Goal: Task Accomplishment & Management: Manage account settings

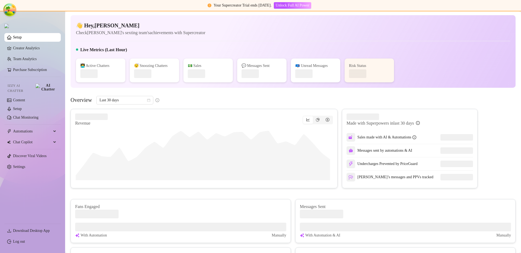
click at [30, 169] on ul "Setup Creator Analytics Team Analytics Purchase Subscription Izzy AI Chatter Co…" at bounding box center [32, 126] width 56 height 191
click at [25, 165] on link "Settings" at bounding box center [19, 167] width 12 height 4
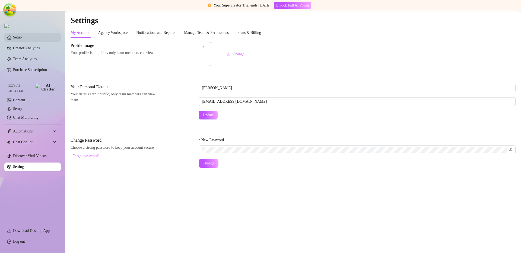
click at [22, 39] on link "Setup" at bounding box center [17, 37] width 9 height 4
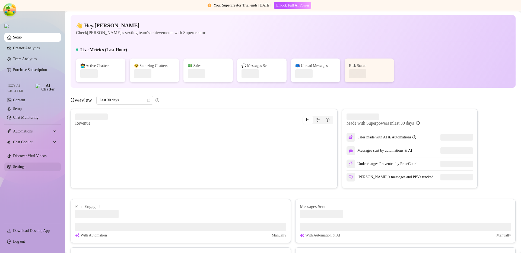
click at [25, 165] on link "Settings" at bounding box center [19, 167] width 12 height 4
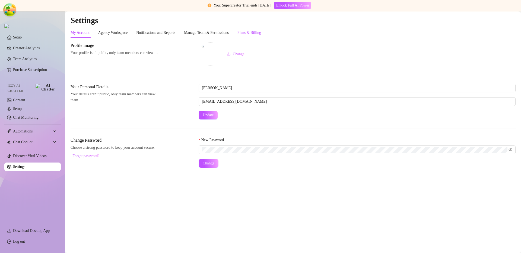
click at [257, 34] on div "Plans & Billing" at bounding box center [249, 33] width 24 height 6
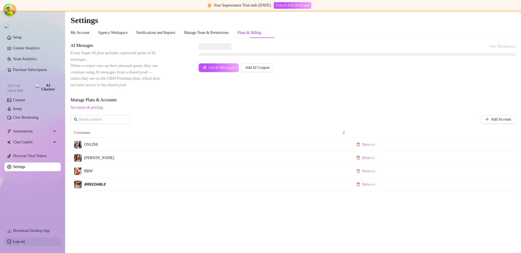
click at [25, 240] on link "Log out" at bounding box center [19, 242] width 12 height 4
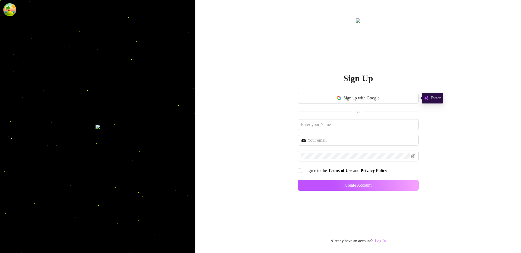
click at [379, 240] on link "Log In" at bounding box center [380, 241] width 11 height 4
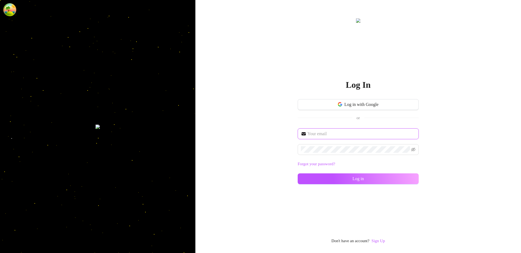
click at [331, 136] on input "text" at bounding box center [361, 134] width 108 height 7
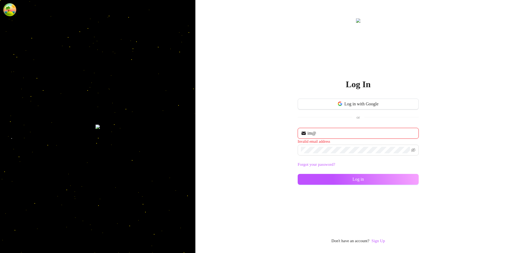
type input "im@supercreator.app"
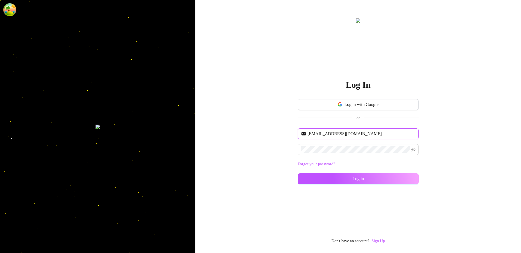
click at [342, 135] on input "im@supercreator.app" at bounding box center [361, 134] width 108 height 7
click at [339, 172] on div "im@supercreator.app Forgot your password? Log in" at bounding box center [358, 159] width 121 height 61
click at [338, 177] on button "Log in" at bounding box center [358, 179] width 121 height 11
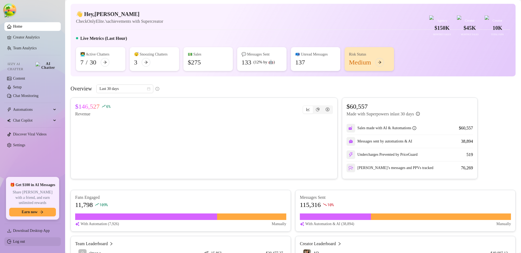
click at [25, 244] on link "Log out" at bounding box center [19, 242] width 12 height 4
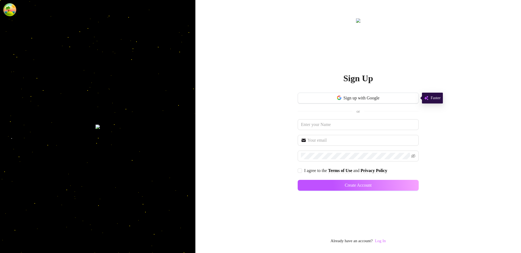
click at [380, 240] on link "Log In" at bounding box center [380, 241] width 11 height 4
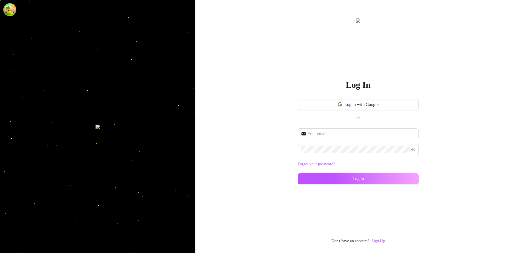
click at [323, 128] on div "Log in with Google or" at bounding box center [358, 113] width 121 height 29
click at [324, 134] on input "text" at bounding box center [361, 134] width 108 height 7
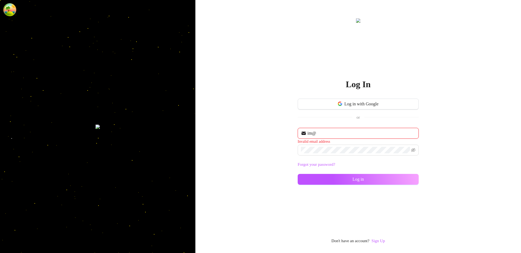
type input "im@supercreator.app"
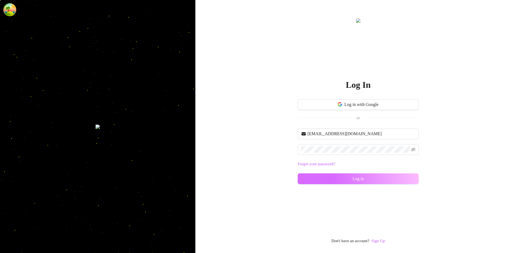
click at [326, 183] on button "Log in" at bounding box center [358, 179] width 121 height 11
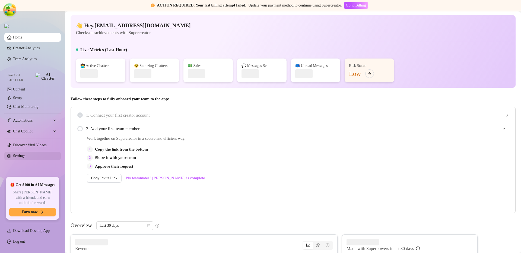
click at [25, 156] on link "Settings" at bounding box center [19, 156] width 12 height 4
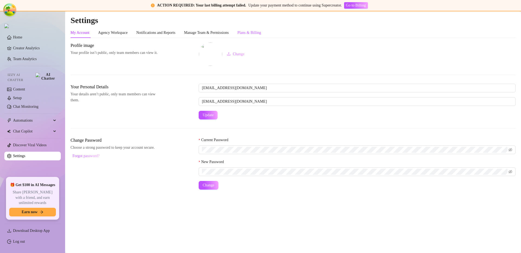
click at [253, 34] on div "Plans & Billing" at bounding box center [249, 33] width 24 height 6
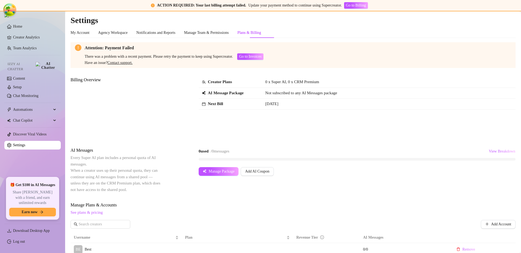
click at [295, 117] on div "Billing Overview Creator Plans 0 x Super AI, 0 x CRM Premium AI Message Package…" at bounding box center [293, 108] width 445 height 62
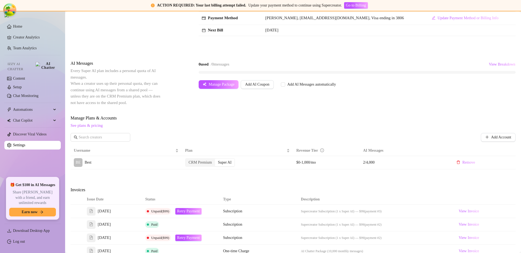
scroll to position [87, 0]
click at [500, 69] on div "0 used / 0 messages View Breakdown" at bounding box center [357, 68] width 317 height 14
click at [502, 67] on button "View Breakdown" at bounding box center [501, 65] width 27 height 9
click at [498, 87] on div "BE Best 2 / 4,000 used" at bounding box center [460, 90] width 95 height 11
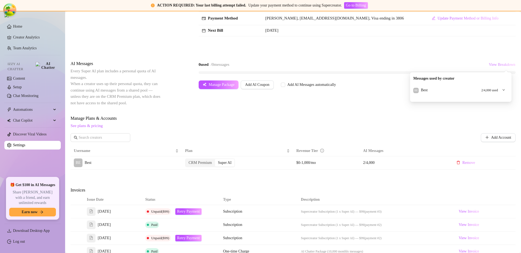
click at [496, 66] on span "View Breakdown" at bounding box center [502, 65] width 27 height 4
click at [426, 106] on div "AI Messages Every Super AI plan includes a personal quota of AI messages. When …" at bounding box center [293, 84] width 445 height 46
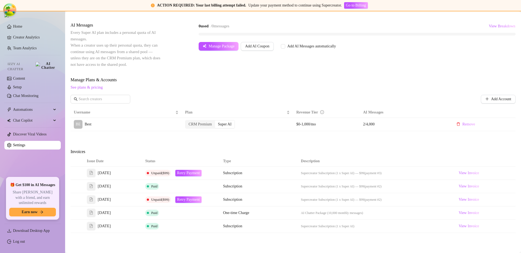
scroll to position [125, 0]
click at [505, 25] on span "View Breakdown" at bounding box center [502, 27] width 27 height 4
click at [501, 53] on div at bounding box center [502, 52] width 6 height 6
click at [429, 72] on div "Attention: Payment Failed There was a problem with a recent payment. Please ret…" at bounding box center [293, 98] width 445 height 361
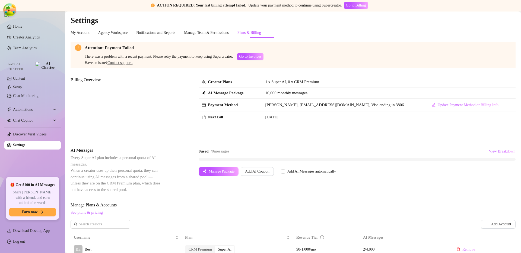
scroll to position [173, 0]
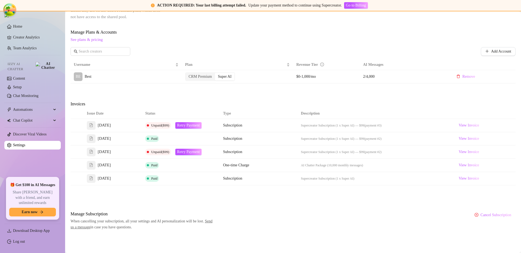
click at [342, 105] on div "Invoices" at bounding box center [293, 105] width 445 height 8
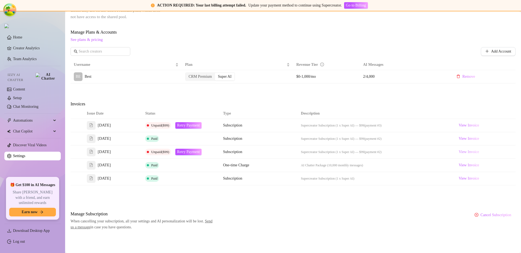
click at [459, 151] on span "View Invoice" at bounding box center [469, 152] width 20 height 6
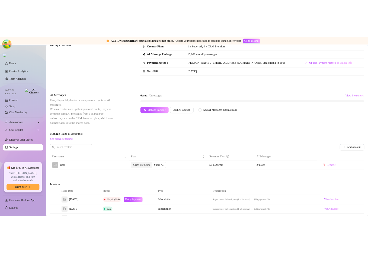
scroll to position [69, 0]
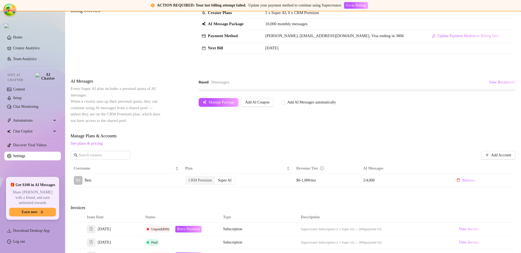
click at [403, 192] on div "Attention: Payment Failed There was a problem with a recent payment. Please ret…" at bounding box center [293, 153] width 445 height 361
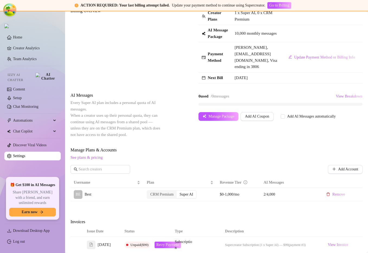
click at [320, 138] on div "AI Messages Every Super AI plan includes a personal quota of AI messages. When …" at bounding box center [217, 115] width 292 height 46
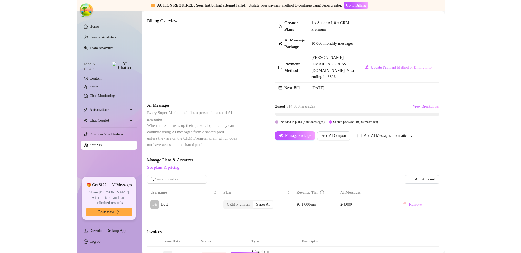
scroll to position [61, 0]
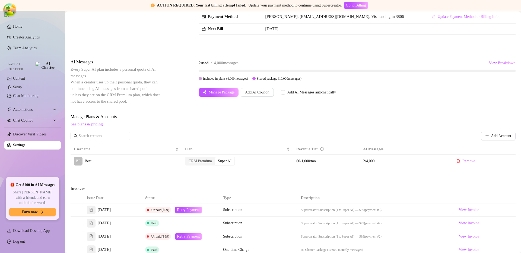
click at [343, 111] on div "Attention: Payment Failed There was a problem with a recent payment. Please ret…" at bounding box center [293, 134] width 445 height 361
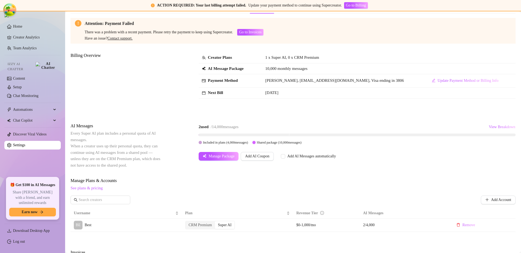
scroll to position [19, 0]
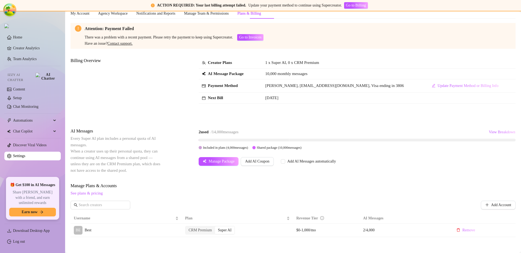
click at [360, 47] on div "Attention: Payment Failed There was a problem with a recent payment. Please ret…" at bounding box center [293, 36] width 445 height 26
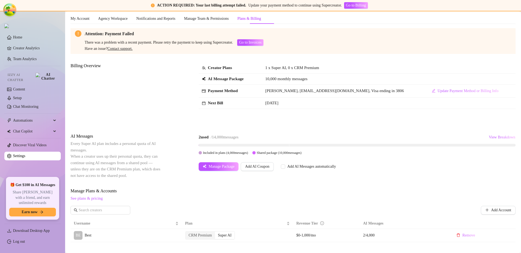
scroll to position [61, 0]
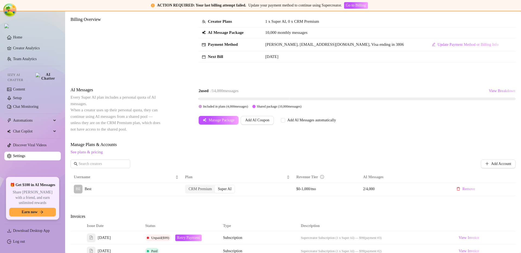
click at [368, 93] on div "2 used / 14,000 messages View Breakdown" at bounding box center [357, 91] width 317 height 9
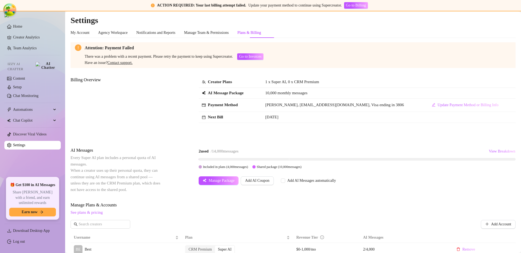
click at [381, 121] on td "[DATE]" at bounding box center [343, 117] width 162 height 11
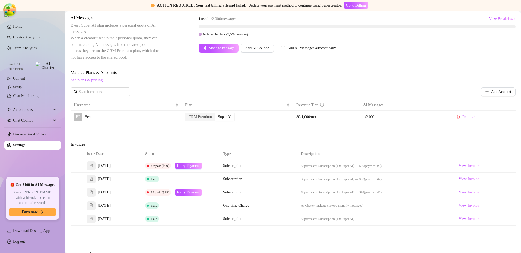
scroll to position [134, 0]
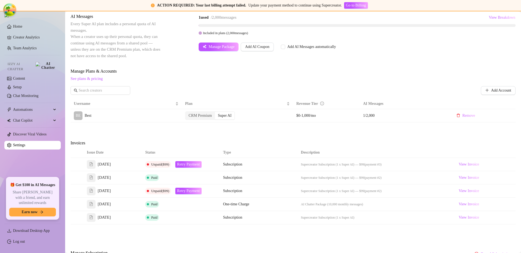
click at [321, 135] on div "Attention: Payment Failed There was a problem with a recent payment. Please ret…" at bounding box center [293, 88] width 445 height 361
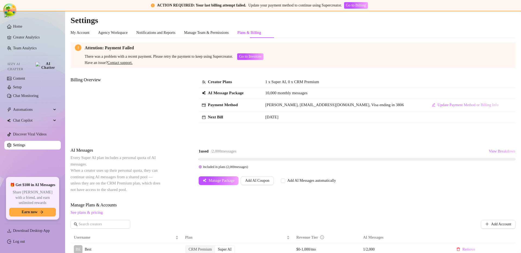
scroll to position [167, 0]
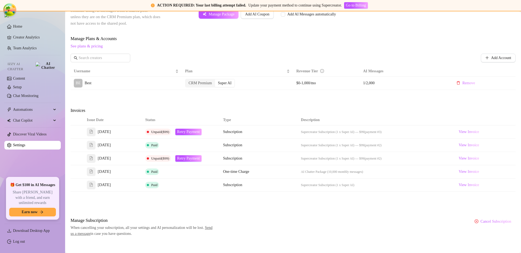
click at [317, 103] on div "Attention: Payment Failed There was a problem with a recent payment. Please ret…" at bounding box center [293, 56] width 445 height 361
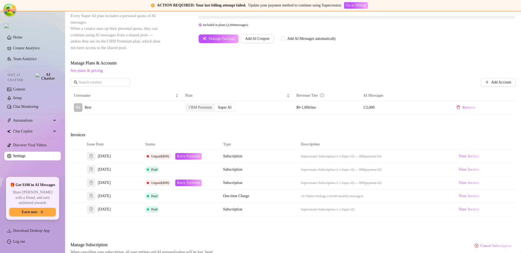
scroll to position [143, 0]
click at [474, 183] on span "View Invoice" at bounding box center [469, 182] width 20 height 6
click at [473, 182] on span "View Invoice" at bounding box center [469, 182] width 20 height 6
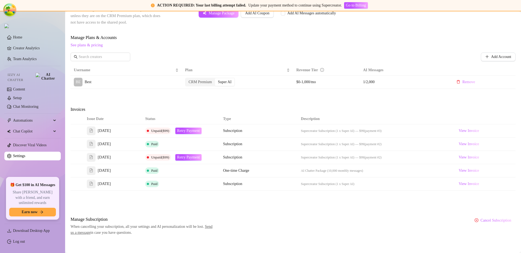
scroll to position [173, 0]
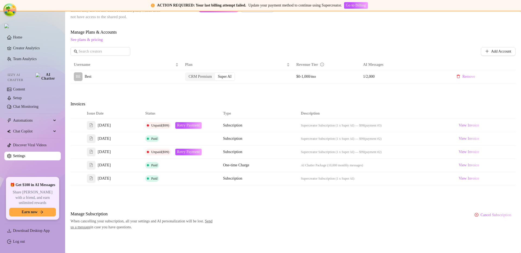
click at [237, 150] on td "Subscription" at bounding box center [239, 152] width 39 height 13
click at [237, 150] on span "Subscription" at bounding box center [232, 152] width 19 height 4
click at [324, 148] on td "Supercreator Subscription (1 x Super AI) — $99 (payment #2)" at bounding box center [376, 152] width 156 height 13
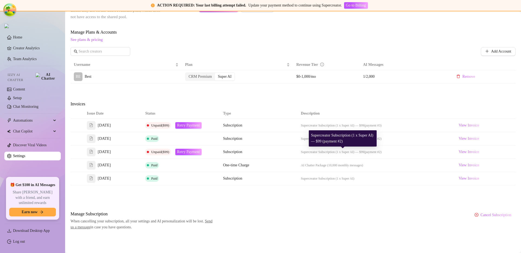
click at [361, 153] on span "Supercreator Subscription (1 x Super AI) — $99" at bounding box center [332, 152] width 63 height 4
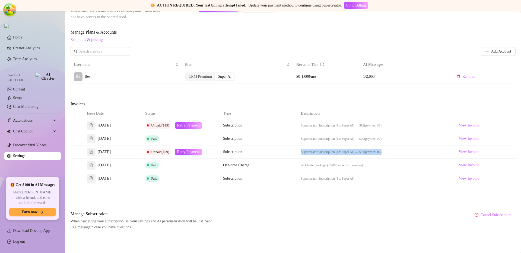
click at [311, 156] on td "Supercreator Subscription (1 x Super AI) — $99 (payment #2)" at bounding box center [376, 152] width 156 height 13
click at [313, 154] on span "Supercreator Subscription (1 x Super AI) — $99" at bounding box center [332, 152] width 63 height 4
click at [304, 155] on td "Supercreator Subscription (1 x Super AI) — $99 (payment #2)" at bounding box center [376, 152] width 156 height 13
click at [310, 152] on span "Supercreator Subscription (1 x Super AI) — $99" at bounding box center [332, 152] width 63 height 4
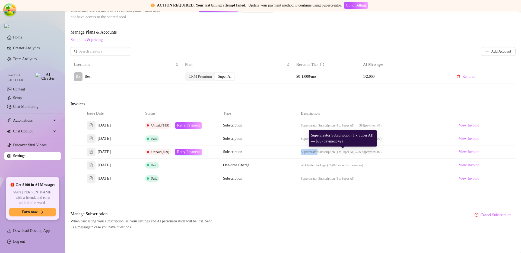
click at [310, 152] on span "Supercreator Subscription (1 x Super AI) — $99" at bounding box center [332, 152] width 63 height 4
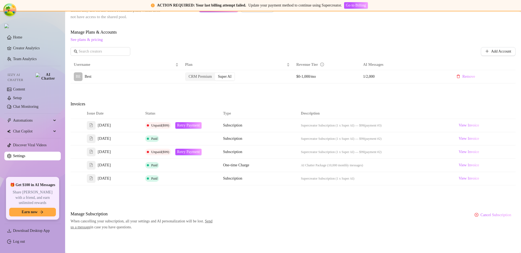
click at [300, 193] on div "Attention: Payment Failed There was a problem with a recent payment. Please ret…" at bounding box center [293, 49] width 445 height 361
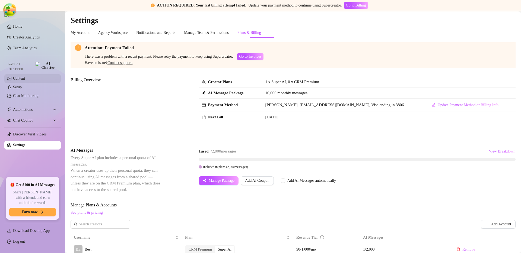
click at [25, 77] on link "Content" at bounding box center [19, 79] width 12 height 4
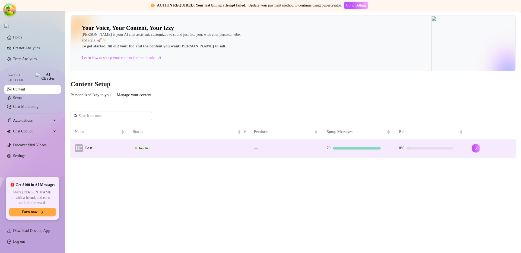
click at [189, 153] on td "Inactive" at bounding box center [189, 149] width 121 height 18
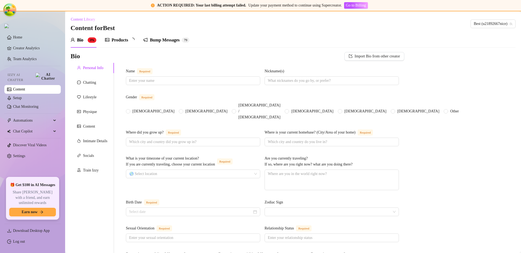
click at [171, 41] on div "Bump Messages" at bounding box center [165, 40] width 30 height 7
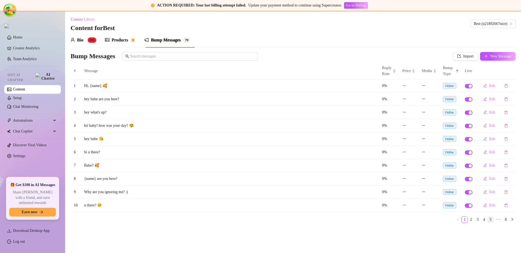
click at [491, 221] on link "5" at bounding box center [491, 220] width 6 height 6
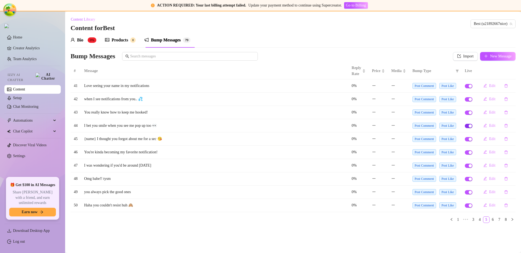
click at [469, 127] on div "button" at bounding box center [470, 126] width 3 height 3
click at [507, 220] on link "8" at bounding box center [506, 220] width 6 height 6
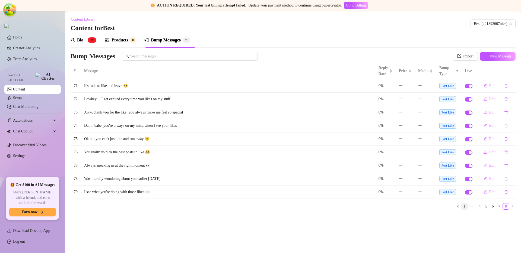
click at [462, 208] on link "1" at bounding box center [465, 207] width 6 height 6
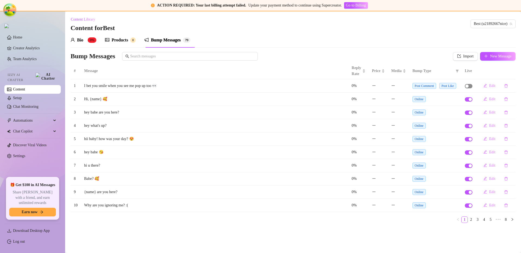
click at [466, 86] on div "button" at bounding box center [466, 86] width 3 height 3
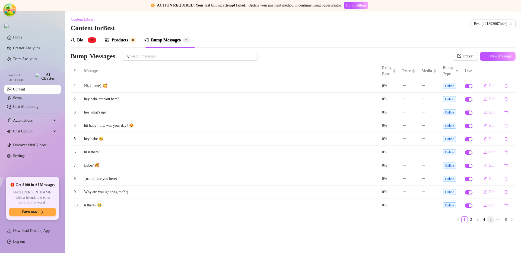
click at [488, 219] on link "5" at bounding box center [491, 220] width 6 height 6
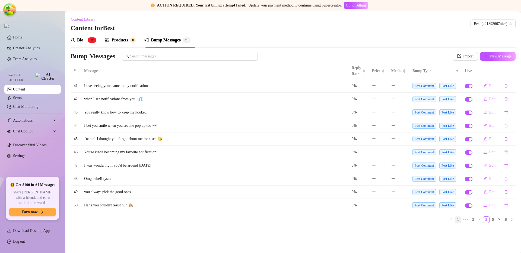
click at [459, 220] on link "1" at bounding box center [458, 220] width 6 height 6
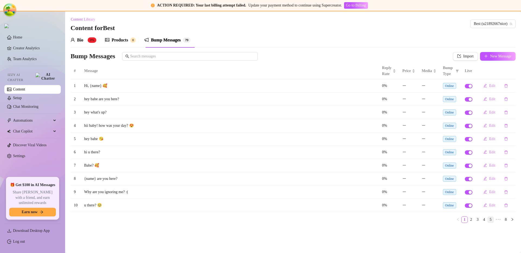
click at [489, 220] on link "5" at bounding box center [491, 220] width 6 height 6
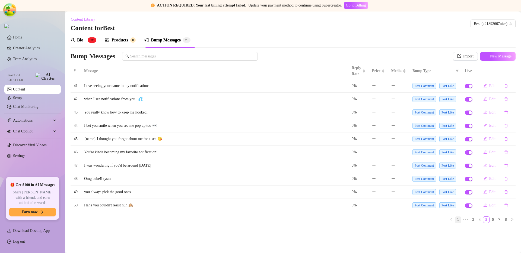
click at [459, 222] on link "1" at bounding box center [458, 220] width 6 height 6
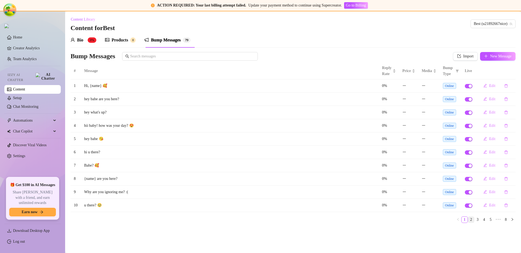
click at [469, 220] on link "2" at bounding box center [471, 220] width 6 height 6
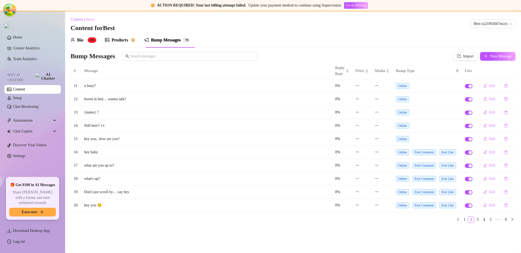
click at [431, 179] on span "Post Comment" at bounding box center [424, 179] width 24 height 6
click at [418, 181] on span "Post Comment" at bounding box center [424, 179] width 24 height 6
click at [463, 219] on link "1" at bounding box center [465, 220] width 6 height 6
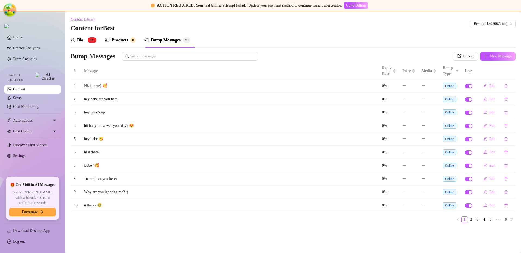
click at [450, 234] on main "Content Library Content for Best Best (u21892667nice) Bio 0% Products 0 Bump Me…" at bounding box center [293, 132] width 456 height 242
click at [483, 220] on link "4" at bounding box center [484, 220] width 6 height 6
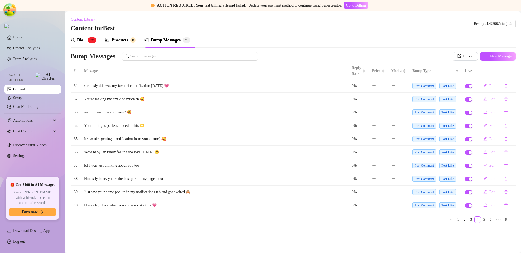
click at [383, 237] on main "Content Library Content for Best Best (u21892667nice) Bio 0% Products 0 Bump Me…" at bounding box center [293, 132] width 456 height 242
click at [499, 218] on span "10 / page" at bounding box center [504, 220] width 20 height 6
click at [501, 212] on div "100 / page" at bounding box center [504, 210] width 17 height 6
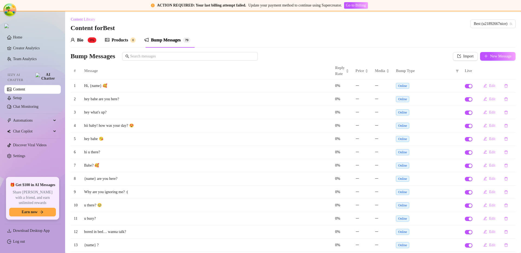
click at [357, 43] on div "Bio 0% Products 0 Bump Messages 7 9" at bounding box center [293, 40] width 445 height 15
click at [337, 44] on div "Bio 0% Products 0 Bump Messages 7 9" at bounding box center [293, 40] width 445 height 15
click at [334, 29] on div "Content Library Content for Best Best (u21892667nice)" at bounding box center [293, 23] width 445 height 17
click at [125, 33] on div "Products 0" at bounding box center [120, 40] width 31 height 15
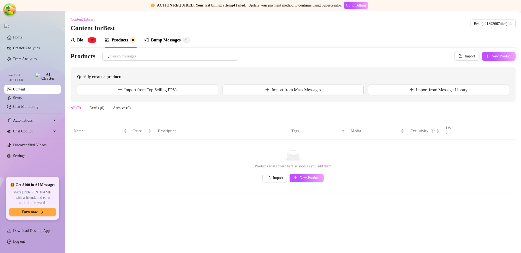
click at [155, 40] on div "Bump Messages" at bounding box center [166, 40] width 30 height 7
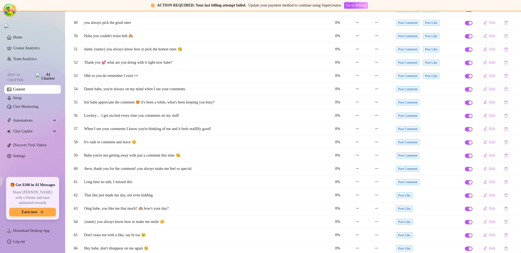
scroll to position [893, 0]
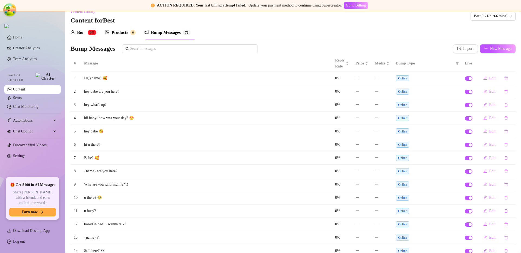
scroll to position [0, 0]
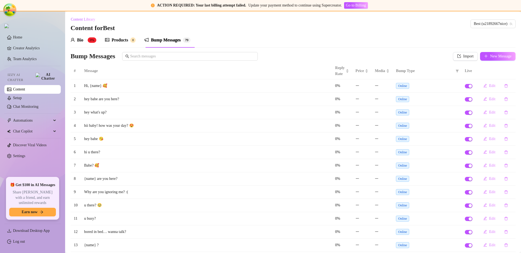
click at [399, 36] on div "Bio 0% Products 0 Bump Messages 7 9" at bounding box center [293, 40] width 445 height 15
click at [456, 72] on icon "filter" at bounding box center [457, 71] width 3 height 3
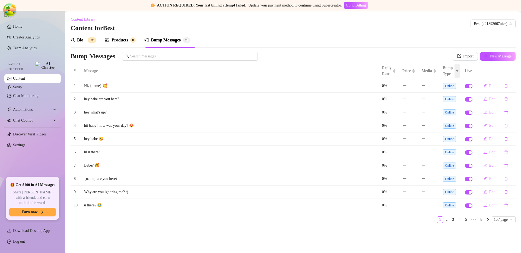
click at [368, 71] on icon "filter" at bounding box center [457, 70] width 3 height 3
click at [368, 220] on link "5" at bounding box center [466, 220] width 6 height 6
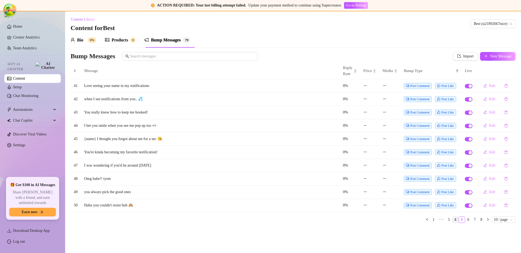
click at [368, 219] on link "4" at bounding box center [455, 220] width 6 height 6
click at [368, 221] on link "6" at bounding box center [466, 220] width 6 height 6
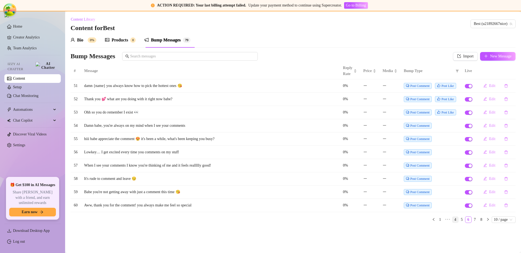
click at [368, 223] on link "4" at bounding box center [455, 220] width 6 height 6
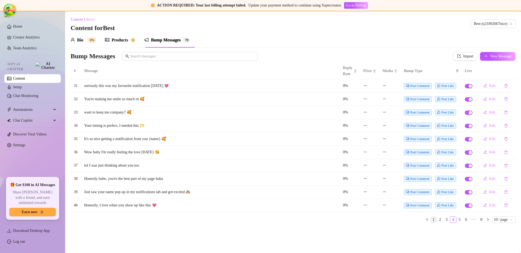
click at [368, 221] on link "1" at bounding box center [434, 220] width 6 height 6
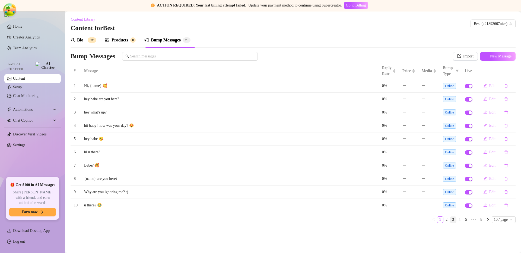
click at [368, 221] on link "3" at bounding box center [453, 220] width 6 height 6
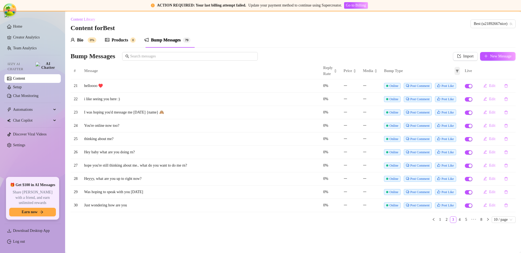
click at [368, 72] on span at bounding box center [457, 71] width 5 height 8
click at [368, 71] on icon "filter" at bounding box center [457, 70] width 3 height 3
click at [368, 70] on icon "filter" at bounding box center [457, 70] width 3 height 3
click at [368, 129] on span "Post Comment" at bounding box center [418, 126] width 28 height 6
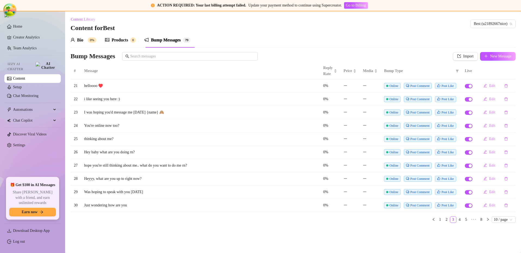
click at [368, 127] on div "Post Comment" at bounding box center [419, 125] width 19 height 5
click at [368, 124] on span at bounding box center [387, 125] width 2 height 5
click at [368, 220] on link "2" at bounding box center [447, 220] width 6 height 6
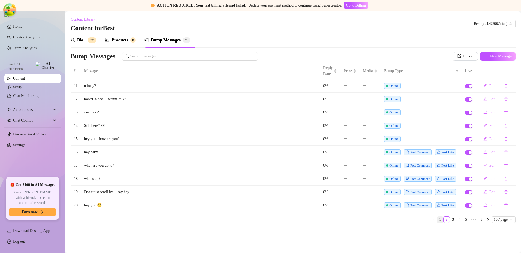
click at [368, 221] on link "1" at bounding box center [440, 220] width 6 height 6
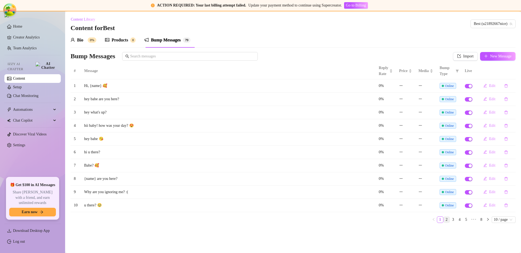
click at [368, 220] on link "2" at bounding box center [447, 220] width 6 height 6
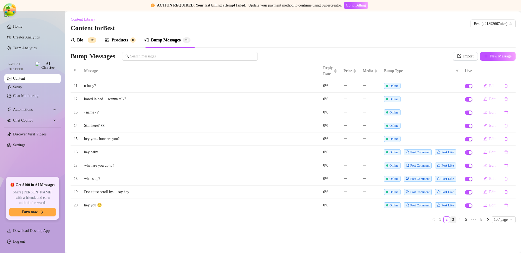
click at [368, 220] on link "3" at bounding box center [453, 220] width 6 height 6
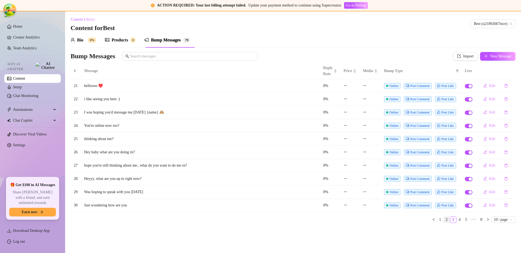
click at [368, 220] on link "2" at bounding box center [447, 220] width 6 height 6
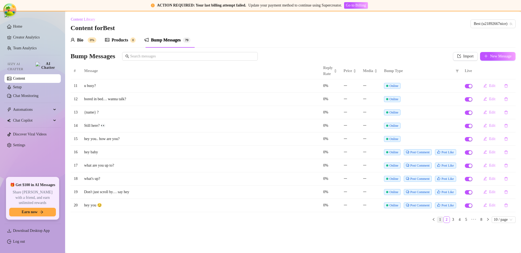
click at [368, 221] on link "1" at bounding box center [440, 220] width 6 height 6
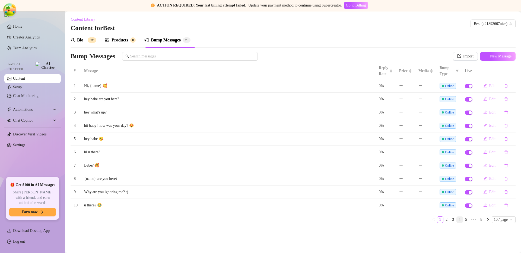
click at [368, 222] on link "4" at bounding box center [460, 220] width 6 height 6
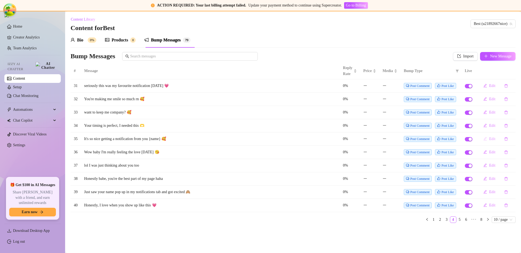
click at [368, 139] on span "Edit" at bounding box center [492, 139] width 6 height 4
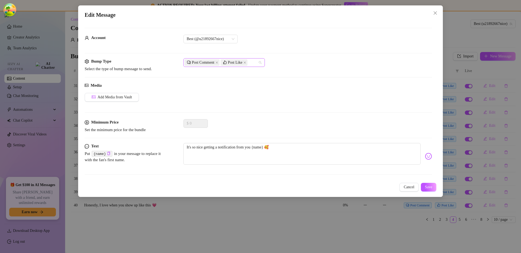
click at [263, 64] on div "Post Comment Post Like" at bounding box center [223, 62] width 81 height 9
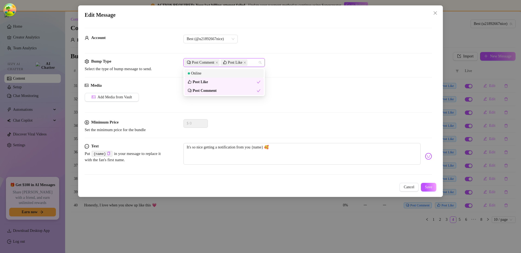
click at [239, 71] on div "Online" at bounding box center [224, 74] width 73 height 6
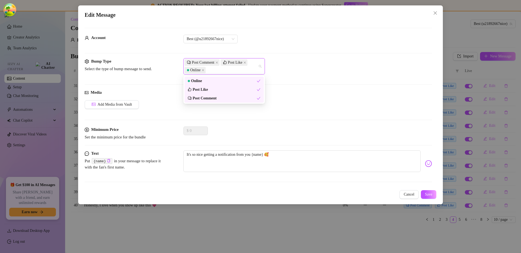
click at [303, 71] on div "Post Comment Post Like Online" at bounding box center [307, 66] width 249 height 16
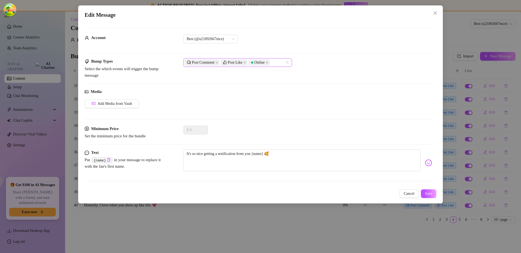
click at [281, 66] on div "Post Comment Post Like Online" at bounding box center [235, 63] width 101 height 8
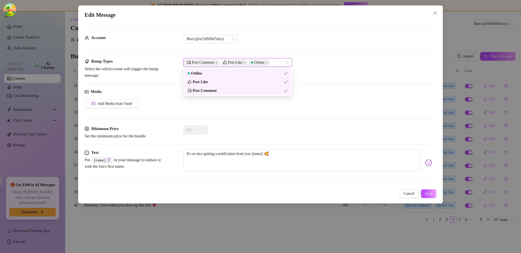
click at [302, 61] on div "Post Comment Post Like Online" at bounding box center [307, 62] width 249 height 9
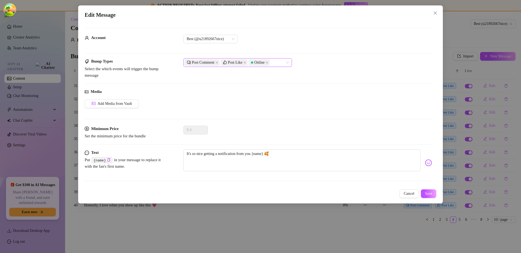
click at [283, 64] on div "Post Comment Post Like Online" at bounding box center [235, 63] width 101 height 8
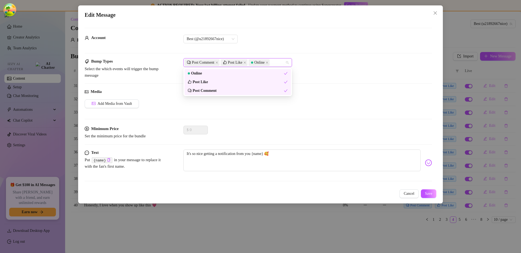
click at [316, 76] on div "Bump Types Select the which events will trigger the bump message Post Comment P…" at bounding box center [258, 68] width 347 height 20
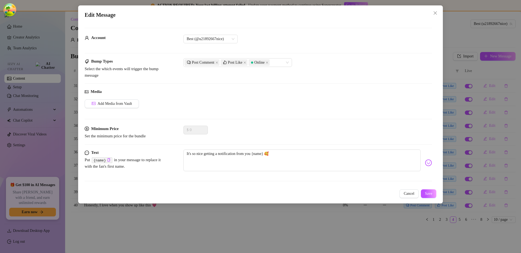
click at [368, 99] on div "Edit Message Account Best (@u21892667nice) Bump Types Select the which events w…" at bounding box center [260, 126] width 521 height 253
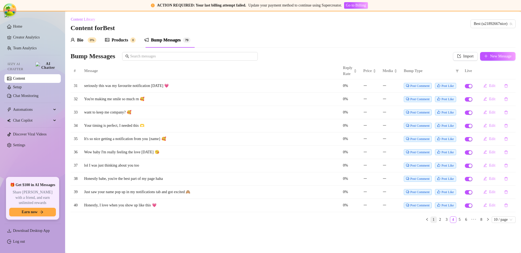
click at [368, 220] on link "1" at bounding box center [434, 220] width 6 height 6
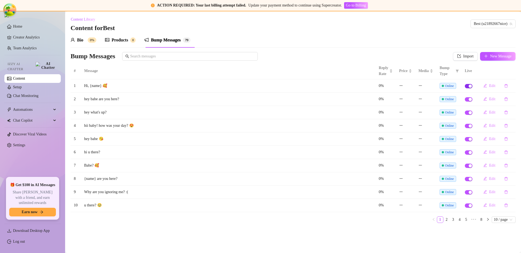
click at [368, 87] on div "button" at bounding box center [470, 86] width 3 height 3
click at [368, 85] on span "button" at bounding box center [469, 86] width 8 height 4
click at [368, 87] on div "button" at bounding box center [470, 86] width 3 height 3
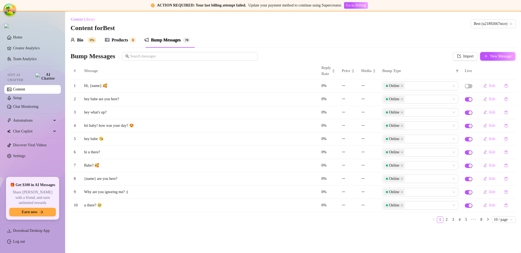
click at [368, 226] on div "# Message Reply Rate Price Media Bump Type Live 1 Hi, {name} 🥰 0% Online Edit 2…" at bounding box center [293, 145] width 445 height 165
click at [368, 220] on link "4" at bounding box center [460, 220] width 6 height 6
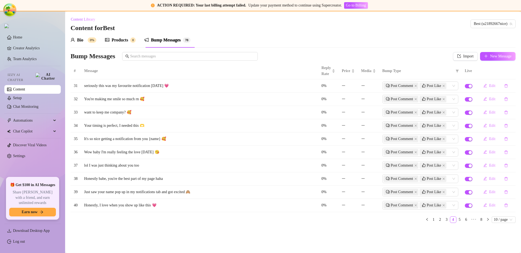
scroll to position [66, 0]
click at [368, 223] on link "1" at bounding box center [434, 220] width 6 height 6
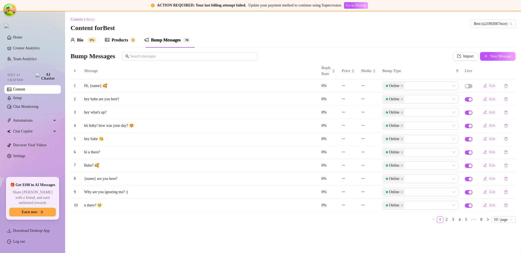
scroll to position [0, 0]
click at [368, 219] on link "3" at bounding box center [453, 220] width 6 height 6
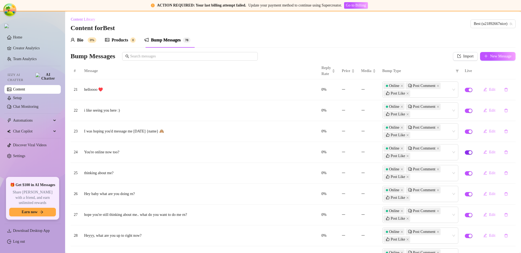
click at [368, 152] on div "button" at bounding box center [470, 152] width 3 height 3
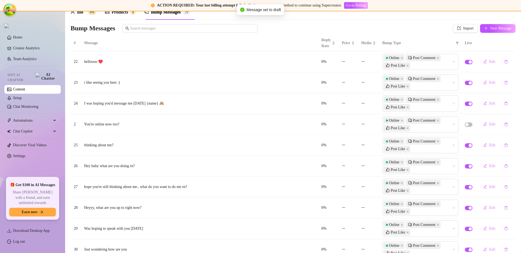
scroll to position [66, 0]
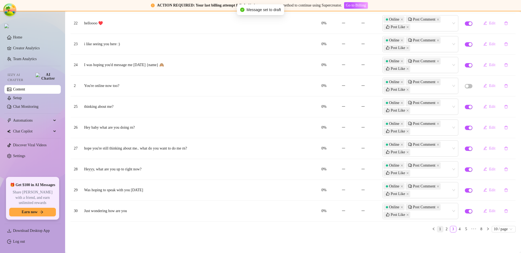
click at [368, 230] on link "1" at bounding box center [440, 230] width 6 height 6
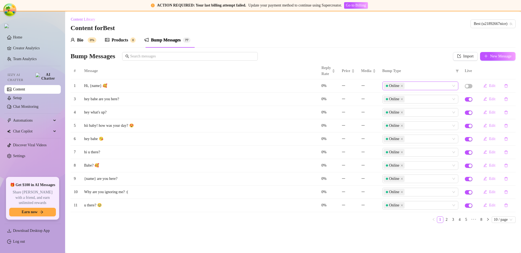
click at [368, 85] on div "Online" at bounding box center [417, 86] width 68 height 8
click at [368, 60] on div "Bump Messages" at bounding box center [250, 56] width 359 height 9
click at [368, 80] on td "Online" at bounding box center [420, 86] width 82 height 13
click at [368, 85] on div "Online" at bounding box center [417, 86] width 68 height 8
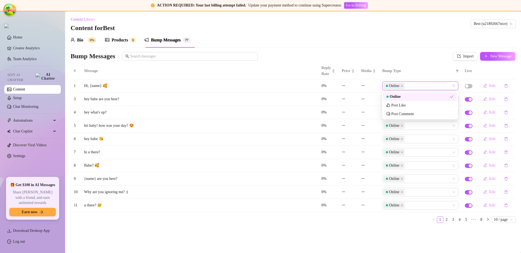
click at [368, 58] on div "Bump Messages" at bounding box center [250, 56] width 359 height 9
click at [368, 90] on div "Online" at bounding box center [420, 86] width 76 height 9
click at [368, 106] on div "Post Like" at bounding box center [419, 106] width 67 height 6
click at [368, 63] on th "Bump Type" at bounding box center [420, 71] width 82 height 17
click at [303, 38] on div "Bio 0% Products 0 Bump Messages 7 7" at bounding box center [293, 40] width 445 height 15
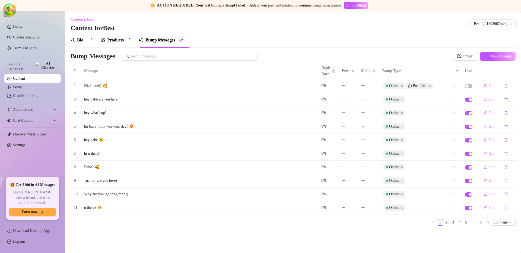
click at [351, 240] on main "Content Library Content for Best Best (u21892667nice) Bio Products Bump Message…" at bounding box center [293, 132] width 456 height 242
click at [437, 100] on div "Online" at bounding box center [417, 100] width 68 height 8
click at [413, 119] on div "Post Like" at bounding box center [419, 119] width 67 height 6
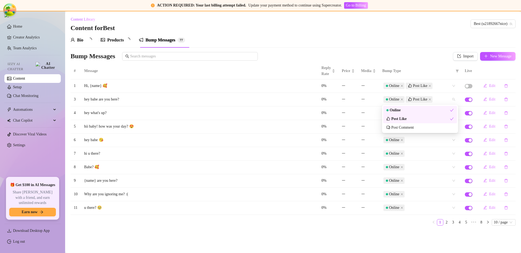
click at [414, 59] on div "Bump Messages" at bounding box center [250, 56] width 359 height 9
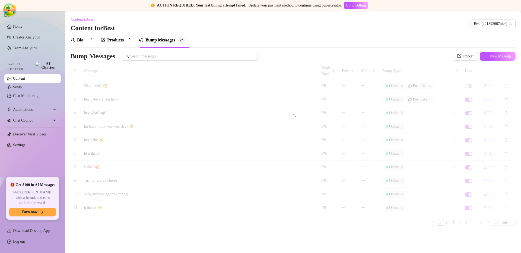
drag, startPoint x: 368, startPoint y: 151, endPoint x: 364, endPoint y: 151, distance: 4.4
click at [369, 151] on div at bounding box center [293, 117] width 445 height 109
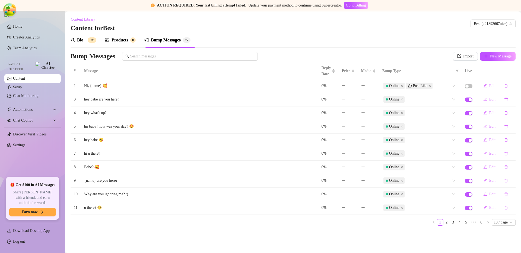
click at [429, 101] on div "Online" at bounding box center [417, 100] width 68 height 8
click at [411, 51] on div "Bio 0% Products 0 Bump Messages 7 7 Bump Messages Import New Message # Message …" at bounding box center [293, 132] width 445 height 198
click at [416, 102] on div "Online" at bounding box center [417, 100] width 68 height 8
click at [404, 37] on div "Bio 0% Products 0 Bump Messages 7 7" at bounding box center [293, 40] width 445 height 15
drag, startPoint x: 359, startPoint y: 235, endPoint x: 359, endPoint y: 231, distance: 3.8
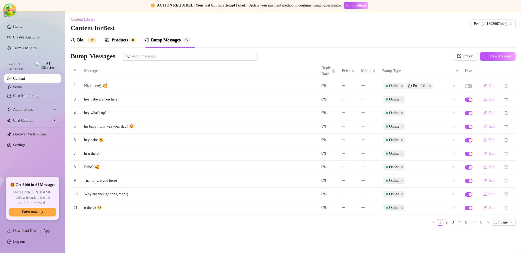
click at [359, 235] on main "Content Library Content for Best Best (u21892667nice) Bio 0% Products 0 Bump Me…" at bounding box center [293, 132] width 456 height 242
click at [500, 225] on span "10 / page" at bounding box center [504, 223] width 20 height 6
click at [501, 212] on div "100 / page" at bounding box center [504, 213] width 17 height 6
click at [469, 99] on div "button" at bounding box center [470, 99] width 3 height 3
click at [428, 98] on div "Online" at bounding box center [417, 100] width 68 height 8
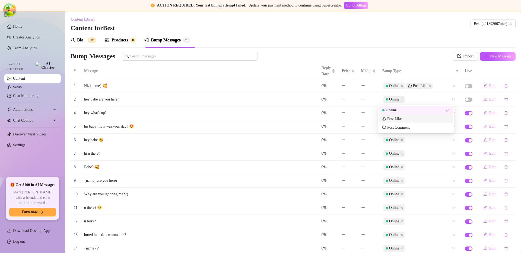
click at [411, 117] on div "Post Like" at bounding box center [415, 119] width 67 height 6
click at [406, 126] on div "Post Comment" at bounding box center [398, 128] width 23 height 6
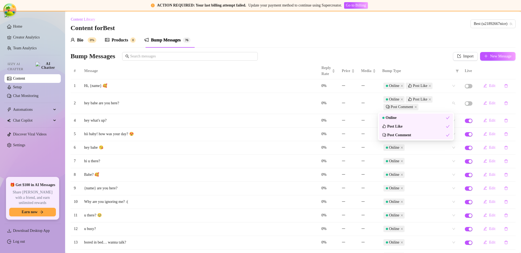
click at [411, 46] on div "Bio 0% Products 0 Bump Messages 7 6" at bounding box center [293, 40] width 445 height 15
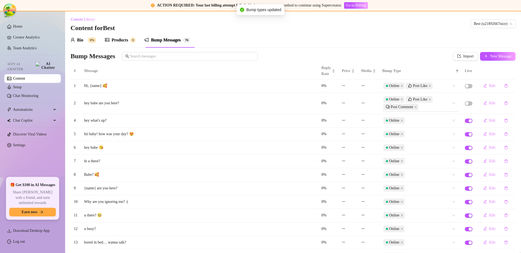
click at [427, 109] on div "Online Post Like Post Comment" at bounding box center [417, 103] width 68 height 15
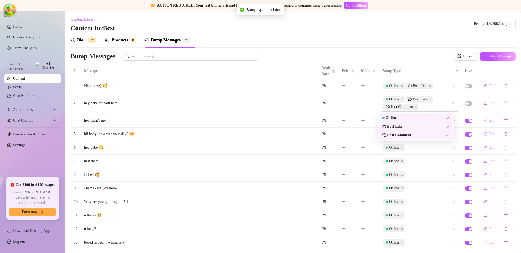
click at [416, 108] on span "Post Comment" at bounding box center [400, 107] width 35 height 7
click at [412, 106] on span "Post Comment" at bounding box center [400, 107] width 35 height 7
click at [415, 107] on icon "close" at bounding box center [415, 107] width 3 height 3
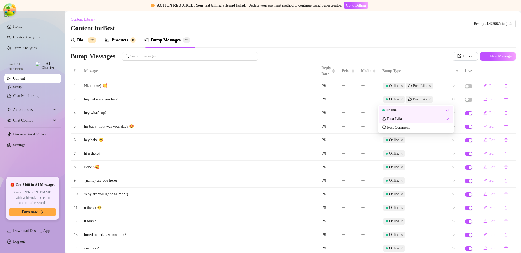
click at [416, 29] on div "Content Library Content for Best Best (u21892667nice)" at bounding box center [293, 23] width 445 height 17
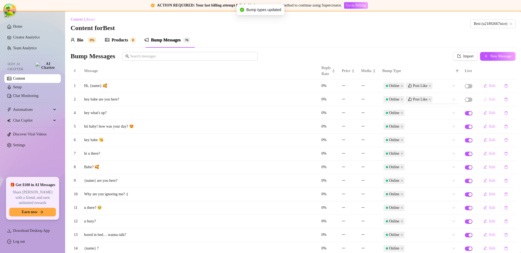
click at [489, 101] on span "Edit" at bounding box center [492, 99] width 6 height 4
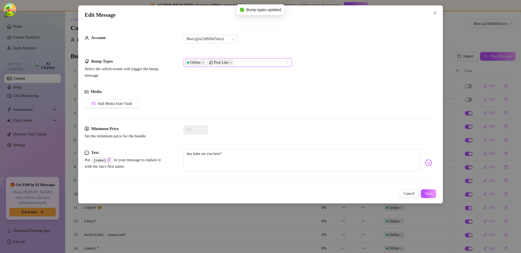
click at [257, 63] on div "Online Post Like" at bounding box center [235, 63] width 101 height 8
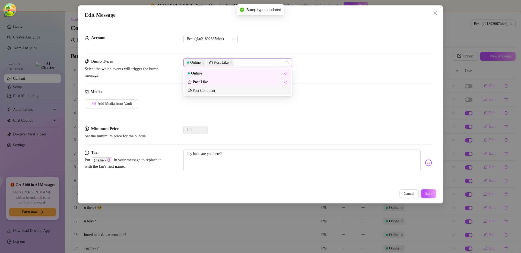
click at [221, 94] on div "Post Comment" at bounding box center [238, 91] width 106 height 9
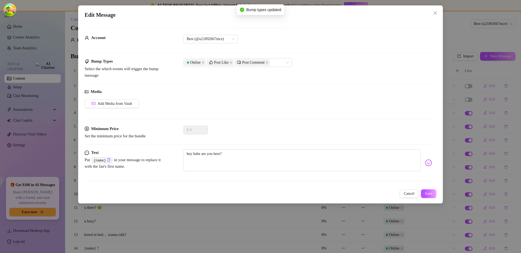
click at [316, 95] on div "Media Add Media from Vault" at bounding box center [258, 107] width 347 height 37
click at [436, 12] on icon "close" at bounding box center [435, 12] width 3 height 3
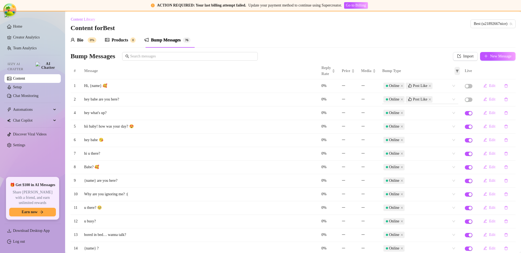
click at [456, 71] on icon "filter" at bounding box center [457, 70] width 3 height 3
click at [441, 90] on div "Post Like" at bounding box center [436, 90] width 14 height 6
click at [448, 110] on span "OK" at bounding box center [448, 110] width 5 height 4
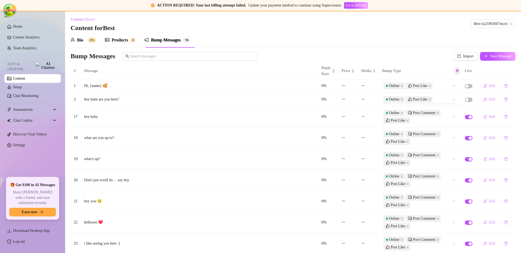
click at [456, 72] on icon "filter" at bounding box center [457, 70] width 3 height 3
click at [429, 91] on div "Post Like" at bounding box center [436, 90] width 14 height 6
checkbox input "false"
click at [430, 79] on div "Online" at bounding box center [432, 82] width 10 height 6
click at [448, 111] on span "OK" at bounding box center [448, 110] width 5 height 4
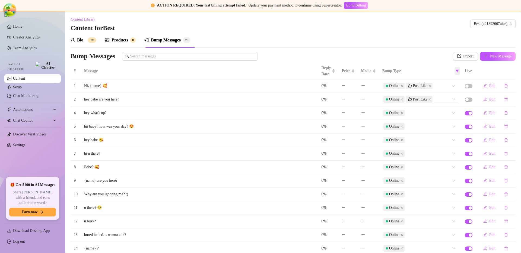
click at [456, 71] on icon "filter" at bounding box center [457, 70] width 3 height 3
click at [433, 80] on div "Online" at bounding box center [432, 82] width 10 height 6
checkbox input "false"
click at [438, 97] on div "Post Comment" at bounding box center [440, 99] width 23 height 6
click at [450, 110] on span "OK" at bounding box center [448, 110] width 5 height 4
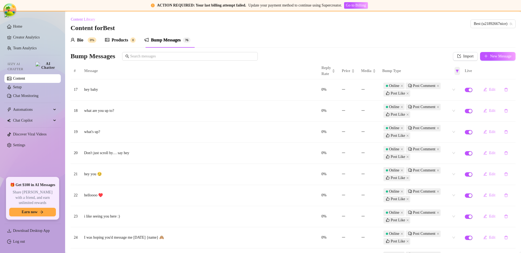
click at [455, 68] on span at bounding box center [457, 71] width 5 height 8
click at [435, 96] on div "Post Comment" at bounding box center [440, 99] width 23 height 6
checkbox input "false"
click at [449, 111] on span "OK" at bounding box center [448, 110] width 5 height 4
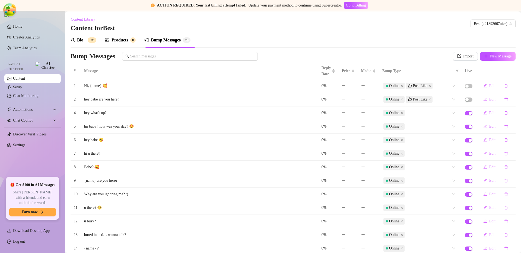
click at [406, 53] on div "Bump Messages" at bounding box center [250, 56] width 359 height 9
click at [428, 98] on icon "close" at bounding box center [429, 99] width 3 height 3
click at [414, 96] on div "Online" at bounding box center [417, 100] width 68 height 8
click at [414, 100] on div "Online" at bounding box center [417, 100] width 68 height 8
click at [414, 101] on div "Online" at bounding box center [417, 100] width 68 height 8
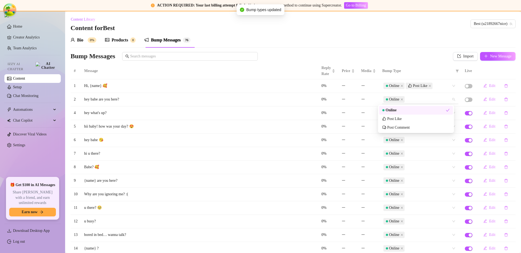
click at [415, 100] on div "Online" at bounding box center [417, 100] width 68 height 8
click at [391, 46] on div "Bio 0% Products 0 Bump Messages 7 6" at bounding box center [293, 40] width 445 height 15
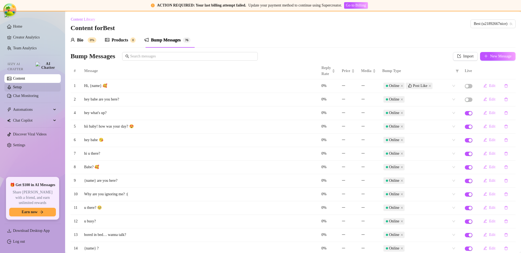
click at [22, 86] on link "Setup" at bounding box center [17, 87] width 9 height 4
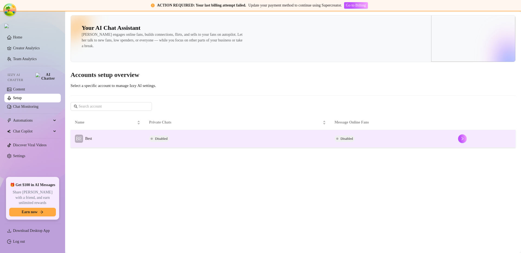
click at [132, 139] on td "BE Best" at bounding box center [108, 139] width 74 height 18
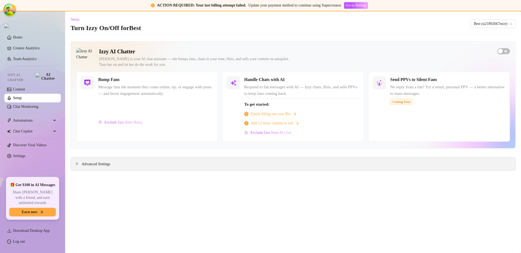
click at [110, 166] on span "Advanced Settings" at bounding box center [96, 164] width 28 height 6
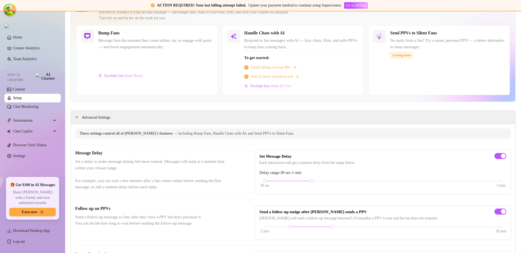
scroll to position [53, 0]
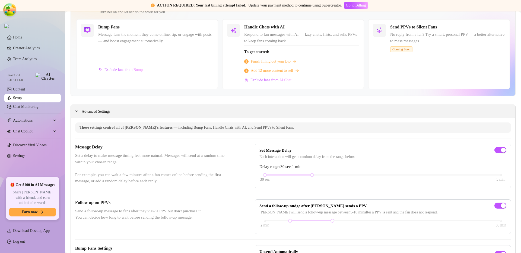
click at [92, 111] on span "Advanced Settings" at bounding box center [96, 112] width 28 height 6
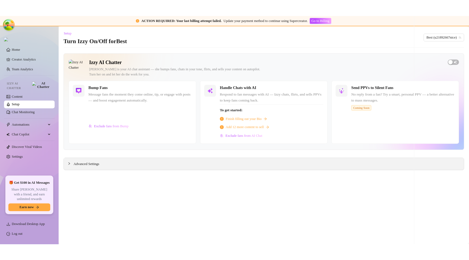
scroll to position [0, 0]
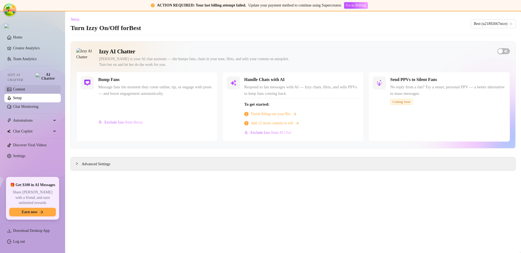
click at [25, 88] on link "Content" at bounding box center [19, 89] width 12 height 4
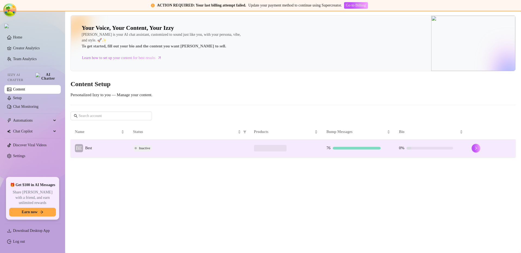
click at [111, 151] on td "BE Best" at bounding box center [100, 149] width 58 height 18
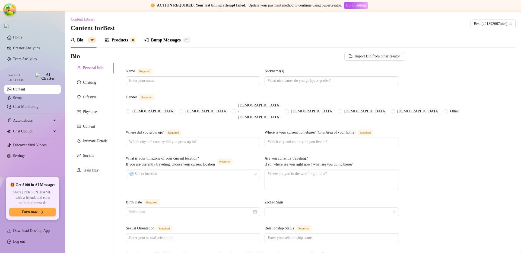
click at [155, 37] on div "Bump Messages" at bounding box center [166, 40] width 30 height 7
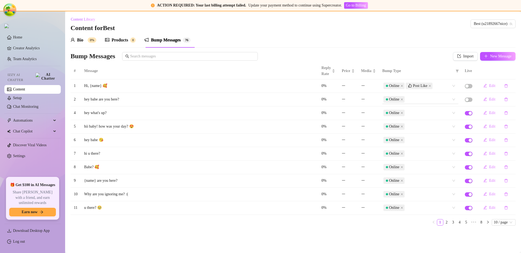
click at [418, 99] on div "Online" at bounding box center [417, 100] width 68 height 8
click at [412, 43] on div "Bio 0% Products 0 Bump Messages 7 6" at bounding box center [293, 40] width 445 height 15
click at [415, 100] on div "Online" at bounding box center [417, 100] width 68 height 8
click at [417, 46] on div "Bio 0% Products 0 Bump Messages 7 6" at bounding box center [293, 40] width 445 height 15
click at [424, 102] on div "Online" at bounding box center [417, 100] width 68 height 8
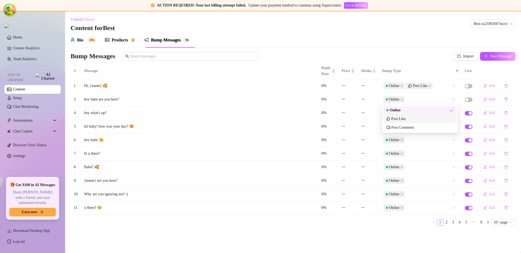
click at [421, 31] on div "Content Library Content for Best Best (u21892667nice)" at bounding box center [293, 23] width 445 height 17
click at [430, 98] on div "Online" at bounding box center [417, 100] width 68 height 8
click at [384, 32] on div "Content Library Content for Best Best (u21892667nice)" at bounding box center [293, 23] width 445 height 17
click at [326, 242] on main "Content Library Content for Best Best (u21892667nice) Bio 0% Products 0 Bump Me…" at bounding box center [293, 132] width 456 height 242
click at [420, 101] on div "Online" at bounding box center [417, 100] width 68 height 8
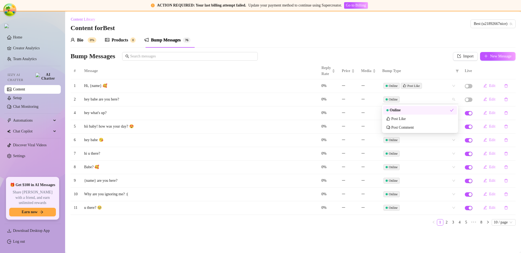
click at [414, 101] on div "Online" at bounding box center [417, 100] width 68 height 8
click at [396, 100] on div "Online" at bounding box center [393, 99] width 9 height 5
click at [392, 100] on div "Online" at bounding box center [393, 99] width 9 height 5
click at [411, 101] on div "Online" at bounding box center [417, 100] width 68 height 8
click at [412, 56] on div "Bump Messages" at bounding box center [250, 56] width 359 height 9
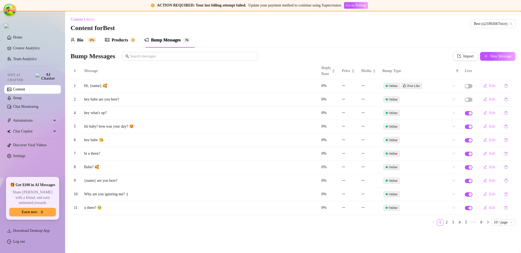
click at [415, 45] on div "Bio 0% Products 0 Bump Messages 7 6" at bounding box center [293, 40] width 445 height 15
click at [424, 100] on div "Online" at bounding box center [417, 100] width 68 height 8
type input "s"
click at [393, 45] on div "Bio 0% Products 0 Bump Messages 7 6" at bounding box center [293, 40] width 445 height 15
click at [434, 103] on div "Online Post Like" at bounding box center [420, 99] width 76 height 9
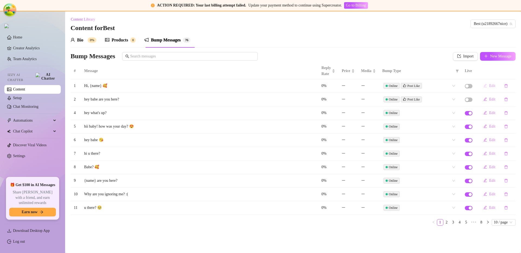
click at [491, 87] on span "Edit" at bounding box center [492, 86] width 6 height 4
type textarea "Hi, {name} 🥰"
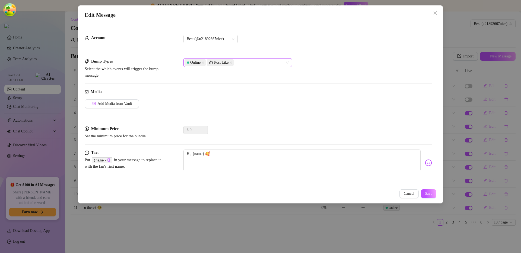
click at [245, 64] on div "Online Post Like" at bounding box center [235, 63] width 101 height 8
click at [262, 63] on div "Online Post Like" at bounding box center [235, 63] width 101 height 8
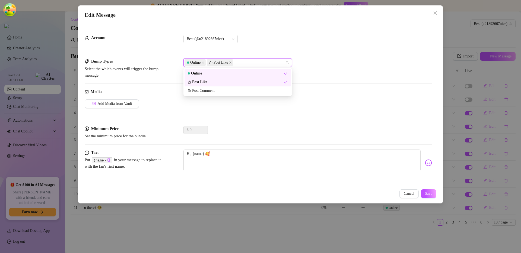
click at [262, 63] on div "Online Post Like" at bounding box center [235, 63] width 101 height 8
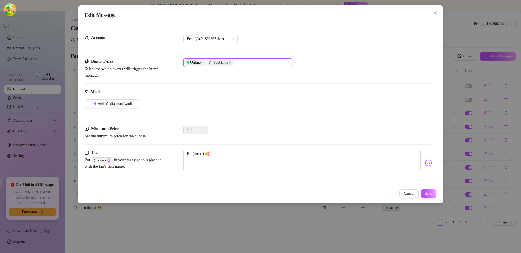
click at [243, 63] on div "Online Post Like" at bounding box center [235, 63] width 101 height 8
click at [244, 62] on div "Online Post Like" at bounding box center [235, 63] width 101 height 8
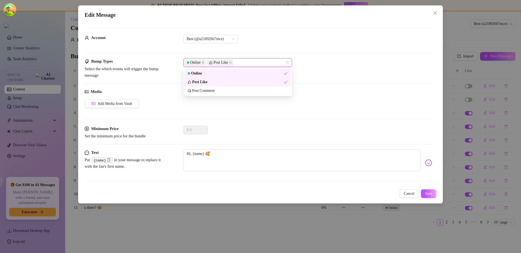
click at [252, 63] on div "Online Post Like" at bounding box center [235, 63] width 101 height 8
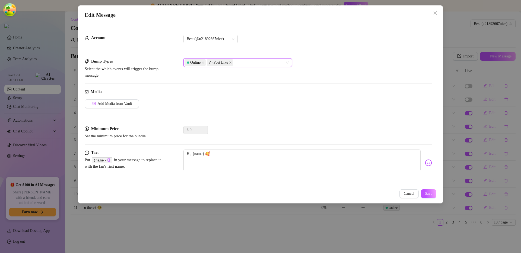
click at [253, 62] on div "Online Post Like" at bounding box center [235, 63] width 101 height 8
click at [254, 61] on div "Online Post Like" at bounding box center [235, 63] width 101 height 8
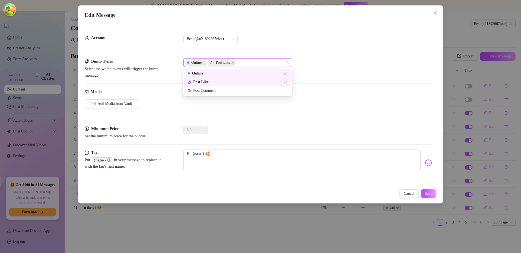
click at [287, 47] on div "Account Best (@u21892667nice)" at bounding box center [258, 42] width 347 height 14
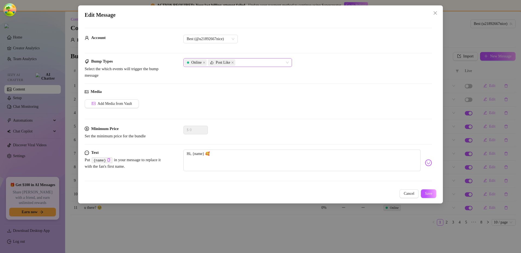
click at [257, 61] on div "Online Post Like" at bounding box center [235, 63] width 101 height 8
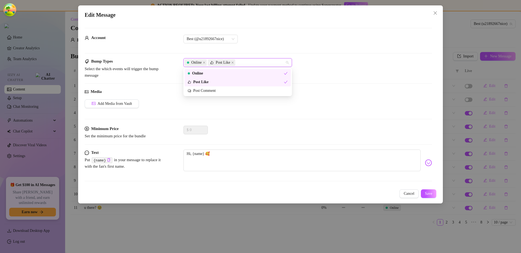
click at [256, 62] on div "Online Post Like" at bounding box center [235, 63] width 101 height 8
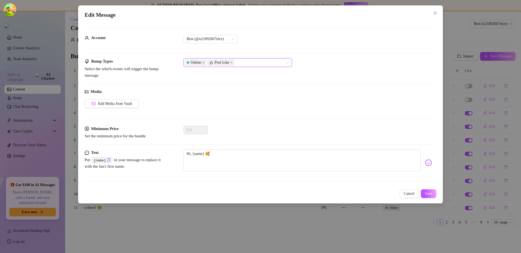
click at [256, 63] on div "Online Post Like" at bounding box center [235, 63] width 101 height 8
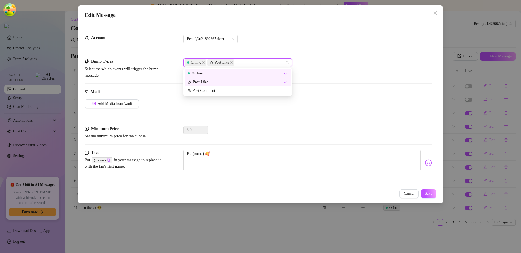
click at [261, 51] on div "Account Best (@u21892667nice)" at bounding box center [258, 47] width 347 height 24
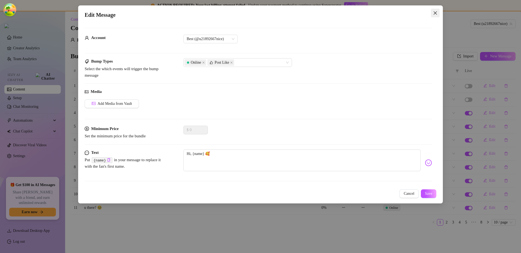
click at [436, 14] on icon "close" at bounding box center [435, 13] width 4 height 4
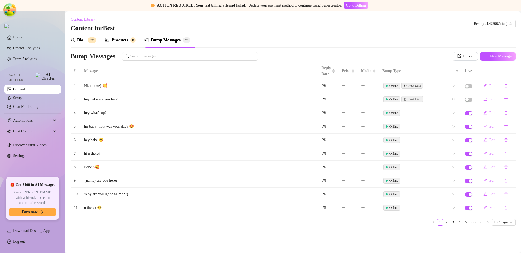
click at [434, 102] on div "Online Post Like" at bounding box center [417, 100] width 68 height 8
click at [401, 40] on div "Bio 0% Products 0 Bump Messages 7 6" at bounding box center [293, 40] width 445 height 15
click at [434, 100] on div "Online Post Like" at bounding box center [417, 100] width 68 height 8
click at [415, 38] on div "Bio 0% Products 0 Bump Messages 7 6" at bounding box center [293, 40] width 445 height 15
click at [438, 100] on div "Online Post Like" at bounding box center [417, 100] width 68 height 8
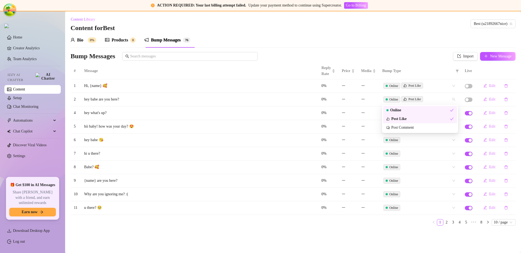
click at [427, 43] on div "Bio 0% Products 0 Bump Messages 7 6" at bounding box center [293, 40] width 445 height 15
click at [431, 100] on div "Online Post Like" at bounding box center [417, 100] width 68 height 8
click at [418, 34] on div "Bio 0% Products 0 Bump Messages 7 6" at bounding box center [293, 40] width 445 height 15
click at [397, 152] on div "Online" at bounding box center [392, 153] width 13 height 5
click at [397, 153] on div "Online" at bounding box center [392, 153] width 13 height 5
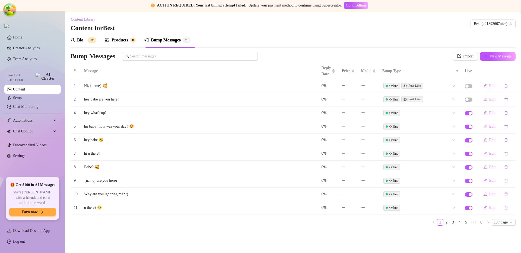
click at [366, 35] on div "Bio 0% Products 0 Bump Messages 7 6" at bounding box center [293, 40] width 445 height 15
click at [436, 86] on div "Online Post Like" at bounding box center [417, 86] width 68 height 8
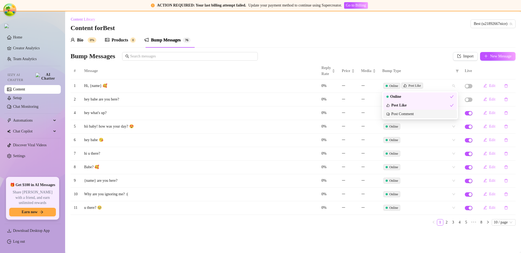
click at [408, 113] on div "Post Comment" at bounding box center [419, 114] width 67 height 6
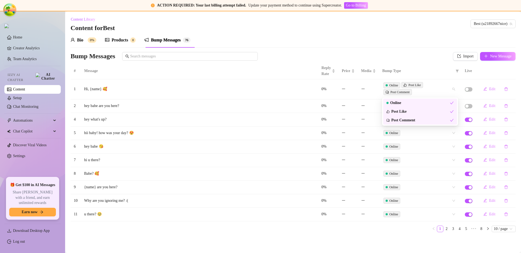
click at [415, 33] on div "Bio 0% Products 0 Bump Messages 7 6" at bounding box center [293, 40] width 445 height 15
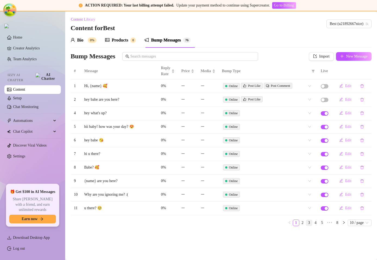
click at [306, 221] on link "3" at bounding box center [309, 223] width 6 height 6
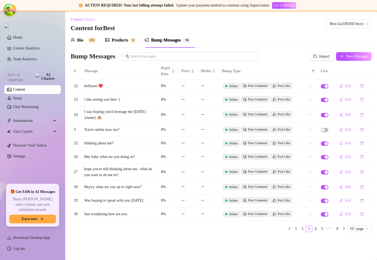
click at [312, 222] on div "# Message Reply Rate Price Media Bump Type Live 22 helloooo ♥️ 0% Online Post C…" at bounding box center [221, 147] width 301 height 169
click at [316, 226] on ul "1 2 3 4 5 ••• 8 10 / page" at bounding box center [221, 228] width 301 height 7
click at [319, 227] on link "5" at bounding box center [322, 229] width 6 height 6
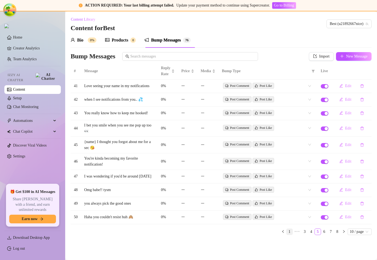
click at [287, 235] on link "1" at bounding box center [289, 232] width 6 height 6
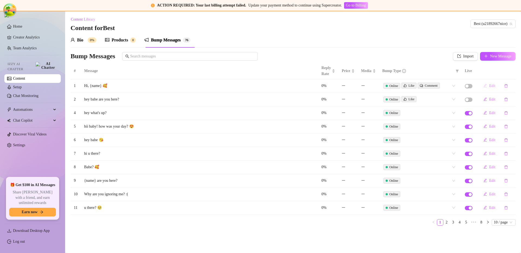
click at [487, 85] on button "Edit" at bounding box center [489, 86] width 21 height 9
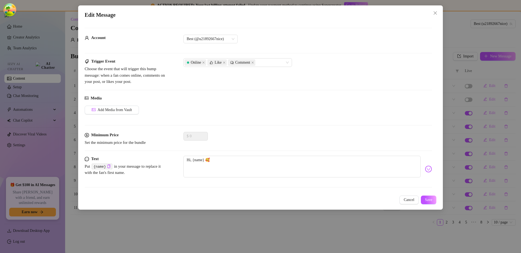
click at [473, 88] on div "Edit Message Account Best (@u21892667nice) Trigger Event Choose the event that …" at bounding box center [260, 126] width 521 height 253
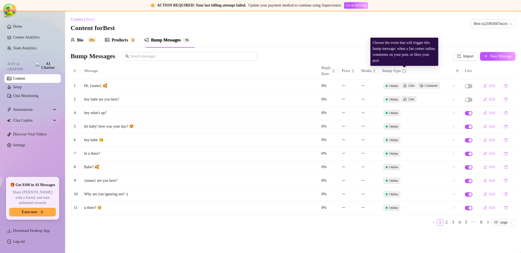
click at [405, 71] on icon "info-circle" at bounding box center [404, 71] width 4 height 4
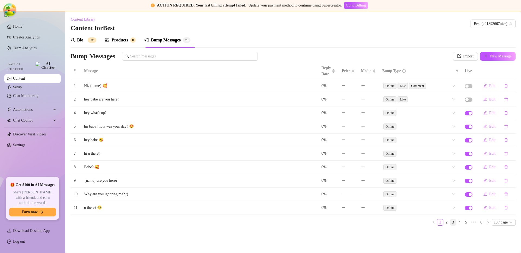
click at [451, 222] on link "3" at bounding box center [453, 223] width 6 height 6
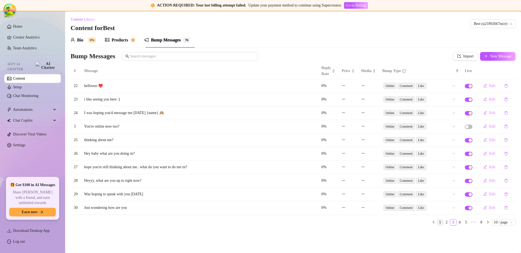
click at [440, 223] on link "1" at bounding box center [440, 223] width 6 height 6
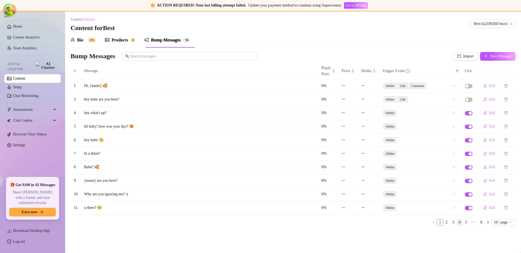
click at [457, 221] on link "4" at bounding box center [460, 223] width 6 height 6
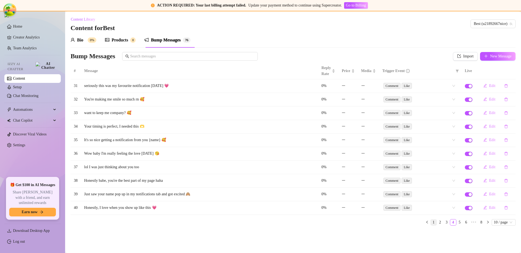
click at [433, 221] on link "1" at bounding box center [434, 223] width 6 height 6
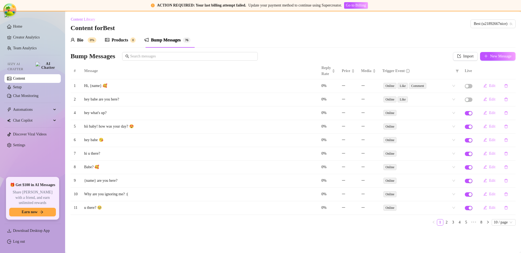
click at [416, 106] on td "Online Like" at bounding box center [420, 100] width 82 height 14
click at [421, 100] on div "Online Like" at bounding box center [417, 100] width 68 height 8
click at [395, 51] on div "Bio 0% Products 0 Bump Messages 7 6 Bump Messages Import New Message # Message …" at bounding box center [293, 132] width 445 height 198
click at [374, 38] on div "Bio 0% Products 0 Bump Messages 7 6" at bounding box center [293, 40] width 445 height 15
click at [409, 43] on div "Bio 0% Products 0 Bump Messages 7 6" at bounding box center [293, 40] width 445 height 15
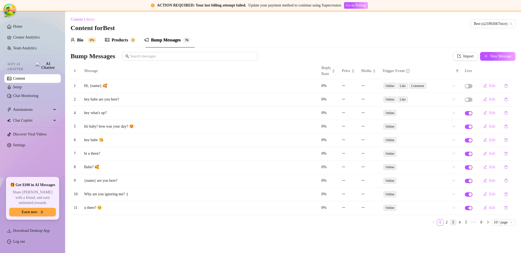
click at [452, 222] on link "3" at bounding box center [453, 223] width 6 height 6
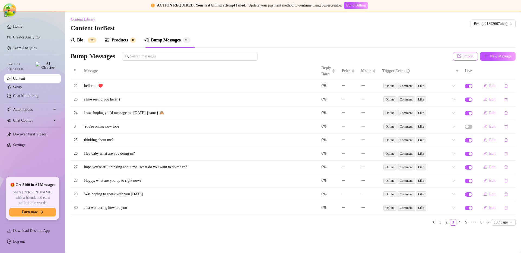
click at [464, 57] on span "Import" at bounding box center [468, 56] width 10 height 4
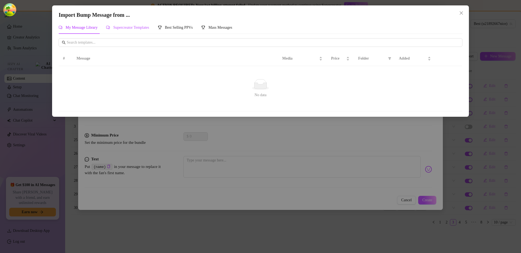
click at [136, 28] on span "Supercreator Templates" at bounding box center [131, 28] width 36 height 4
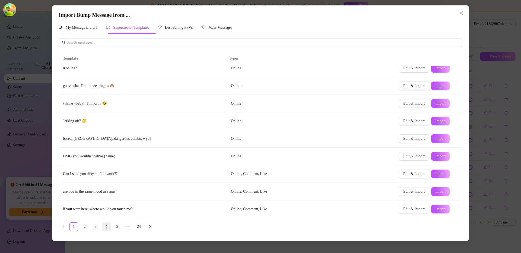
click at [105, 224] on link "4" at bounding box center [106, 227] width 8 height 8
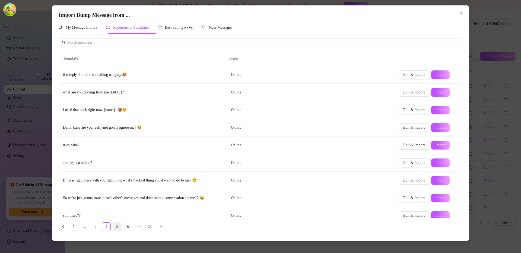
click at [118, 228] on link "5" at bounding box center [117, 227] width 8 height 8
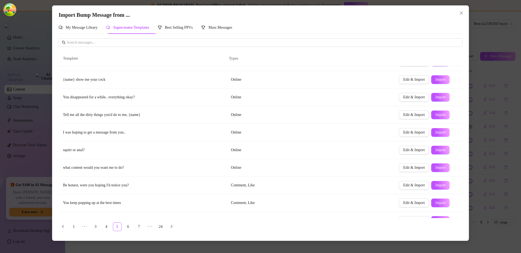
scroll to position [24, 0]
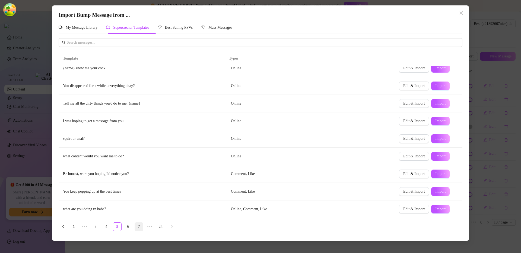
click at [139, 227] on link "7" at bounding box center [139, 227] width 8 height 8
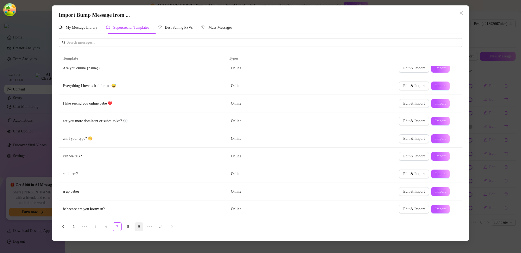
click at [136, 226] on link "9" at bounding box center [139, 227] width 8 height 8
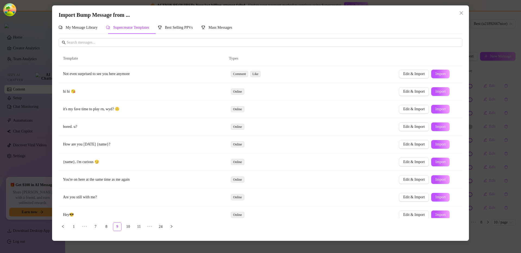
scroll to position [0, 0]
click at [127, 226] on link "10" at bounding box center [128, 227] width 8 height 8
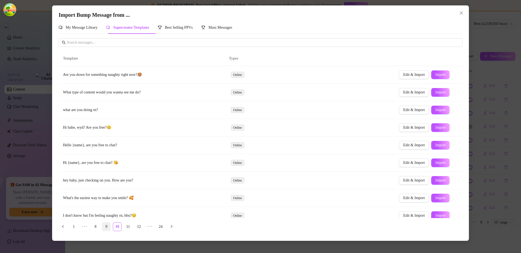
click at [103, 228] on link "9" at bounding box center [106, 227] width 8 height 8
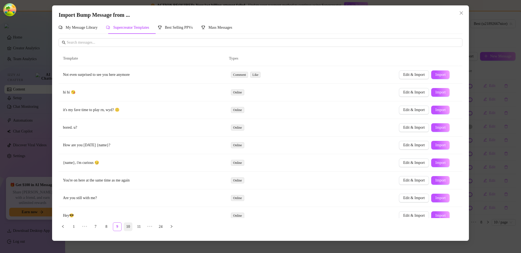
click at [128, 229] on link "10" at bounding box center [128, 227] width 8 height 8
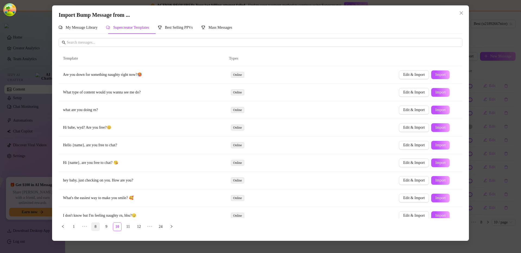
click at [91, 227] on link "8" at bounding box center [95, 227] width 8 height 8
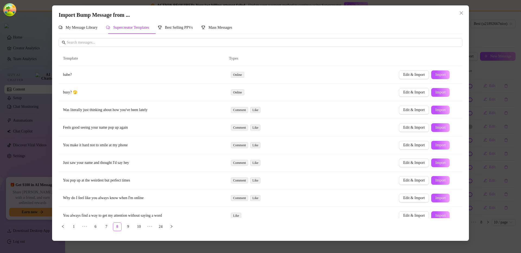
click at [493, 112] on div "Import Bump Message from ... My Message Library Supercreator Templates Best Sel…" at bounding box center [260, 126] width 521 height 253
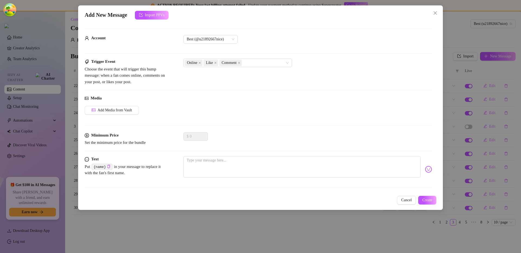
click at [319, 235] on div "Add New Message Import PPVs Account Best (@u21892667nice) Trigger Event Choose …" at bounding box center [260, 126] width 521 height 253
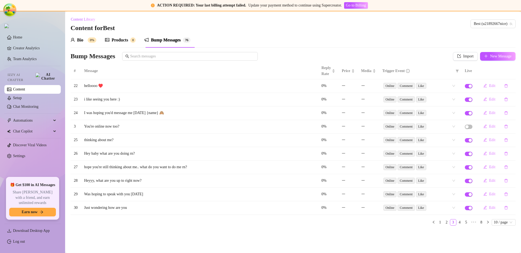
click at [253, 39] on div "Bio 0% Products 0 Bump Messages 7 6" at bounding box center [293, 40] width 445 height 15
click at [448, 111] on div "Online Comment Like" at bounding box center [417, 113] width 68 height 8
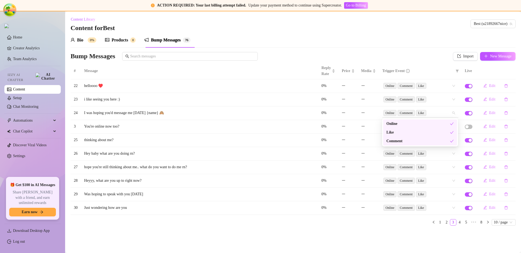
click at [448, 111] on div "Online Comment Like" at bounding box center [417, 113] width 68 height 8
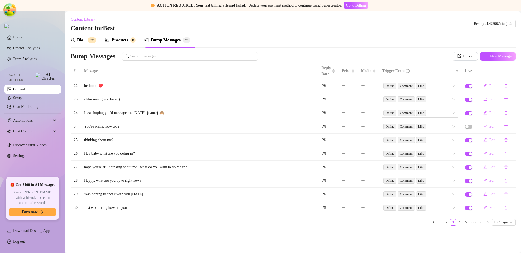
click at [448, 111] on div "Online Comment Like" at bounding box center [417, 113] width 68 height 8
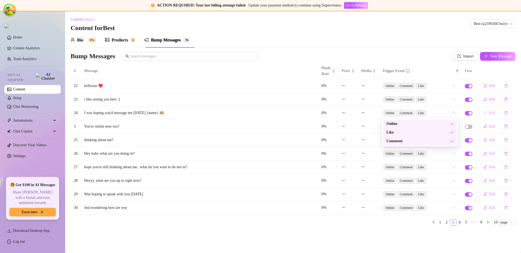
click at [493, 115] on span "Edit" at bounding box center [492, 113] width 6 height 4
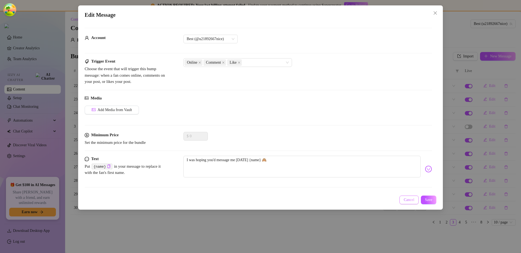
click at [399, 200] on button "Cancel" at bounding box center [408, 200] width 19 height 9
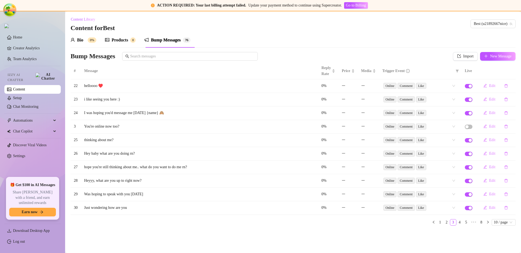
click at [339, 229] on div "# Message Reply Rate Price Media Trigger Event Live 22 helloooo ♥️ 0% Online Co…" at bounding box center [293, 146] width 445 height 167
click at [453, 69] on div "Trigger Event" at bounding box center [420, 71] width 76 height 6
click at [456, 70] on icon "filter" at bounding box center [457, 70] width 3 height 3
click at [456, 70] on icon "filter" at bounding box center [457, 71] width 3 height 3
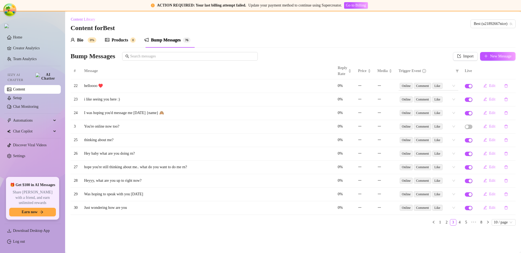
click at [454, 86] on div "Online Comment Like" at bounding box center [429, 86] width 60 height 9
click at [431, 86] on span "Comment" at bounding box center [422, 86] width 17 height 6
click at [450, 87] on div "Online Comment Like" at bounding box center [426, 86] width 52 height 8
click at [450, 86] on div "Online Comment Like" at bounding box center [426, 86] width 52 height 8
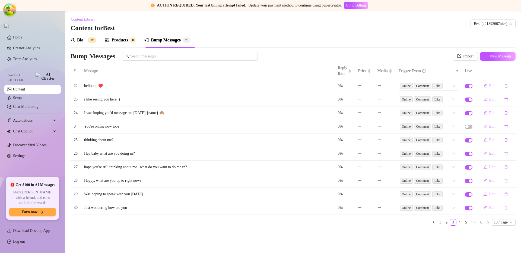
click at [439, 88] on span "Like" at bounding box center [437, 86] width 10 height 6
click at [444, 65] on th "Trigger Event" at bounding box center [428, 71] width 66 height 17
click at [452, 87] on div "Online Comment Like" at bounding box center [429, 86] width 60 height 9
click at [445, 67] on th "Trigger Event" at bounding box center [428, 71] width 66 height 17
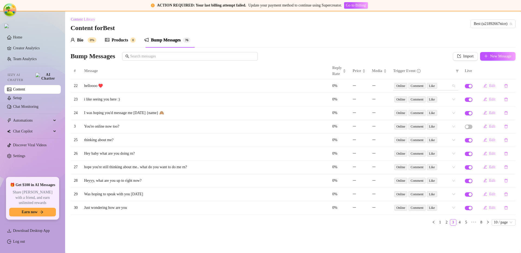
click at [449, 86] on div "Online Comment Like" at bounding box center [422, 86] width 57 height 8
click at [442, 44] on div "Bio 0% Products 0 Bump Messages 7 6" at bounding box center [293, 40] width 445 height 15
click at [453, 169] on div "Online Comment Like" at bounding box center [425, 167] width 65 height 9
click at [448, 167] on div "Online Comment Like" at bounding box center [422, 168] width 57 height 8
click at [453, 167] on div "Online Comment Like" at bounding box center [425, 167] width 65 height 9
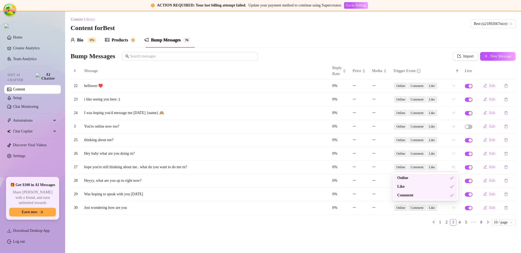
click at [448, 168] on div "Online Comment Like" at bounding box center [422, 168] width 57 height 8
click at [488, 85] on button "Edit" at bounding box center [489, 86] width 21 height 9
type textarea "helloooo ♥️"
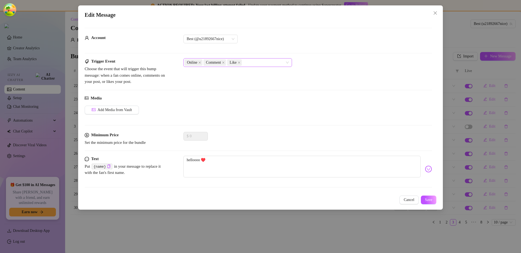
click at [265, 62] on div "Online Comment Like" at bounding box center [235, 63] width 101 height 8
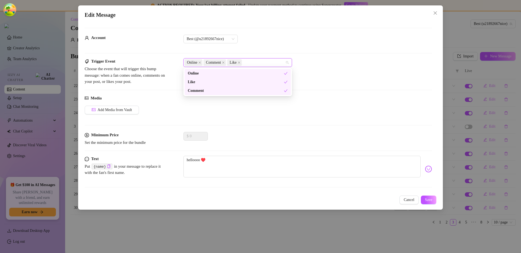
click at [328, 69] on div "Trigger Event Choose the event that will trigger this bump message: when a fan …" at bounding box center [258, 71] width 347 height 27
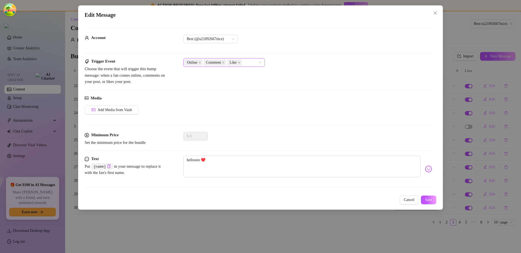
click at [256, 65] on div "Online Comment Like" at bounding box center [222, 63] width 74 height 8
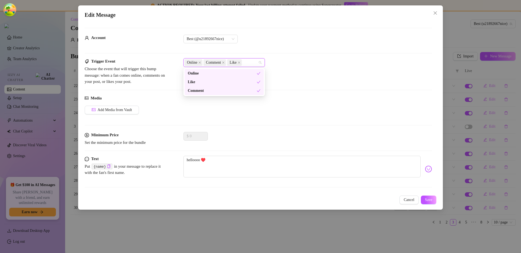
click at [278, 70] on div "Trigger Event Choose the event that will trigger this bump message: when a fan …" at bounding box center [258, 71] width 347 height 27
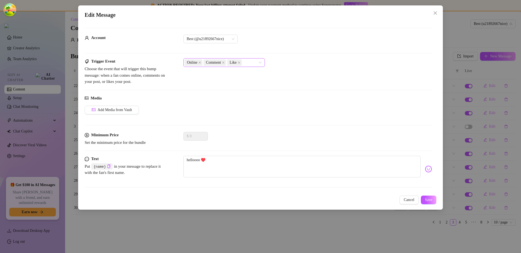
click at [230, 65] on span "Like" at bounding box center [234, 62] width 15 height 7
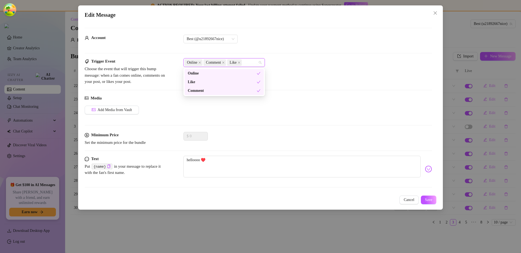
click at [247, 63] on div "Online Comment Like" at bounding box center [222, 63] width 74 height 8
click at [251, 66] on div "Online Comment Like" at bounding box center [222, 63] width 74 height 8
click at [287, 69] on div "Trigger Event Choose the event that will trigger this bump message: when a fan …" at bounding box center [258, 71] width 347 height 27
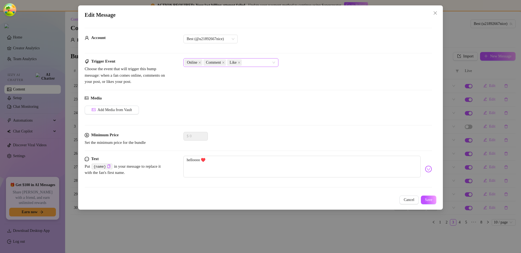
click at [260, 63] on div "Online Comment Like" at bounding box center [228, 63] width 87 height 8
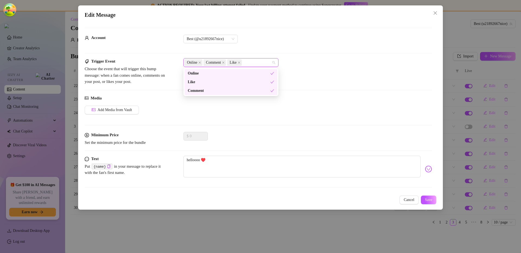
click at [294, 74] on div "Trigger Event Choose the event that will trigger this bump message: when a fan …" at bounding box center [258, 71] width 347 height 27
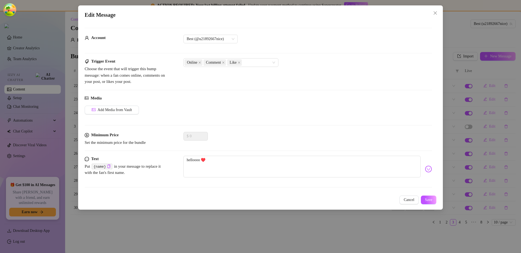
click at [331, 222] on div "Edit Message Account Best (@u21892667nice) Trigger Event Choose the event that …" at bounding box center [260, 126] width 521 height 253
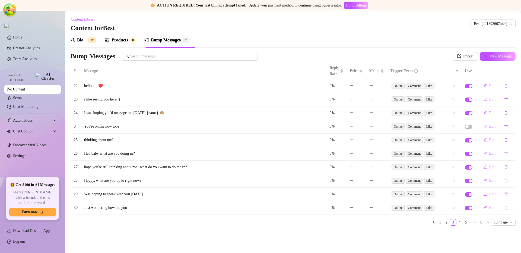
click at [264, 29] on div "Content Library Content for Best Best (u21892667nice)" at bounding box center [293, 23] width 445 height 17
click at [22, 97] on link "Setup" at bounding box center [17, 98] width 9 height 4
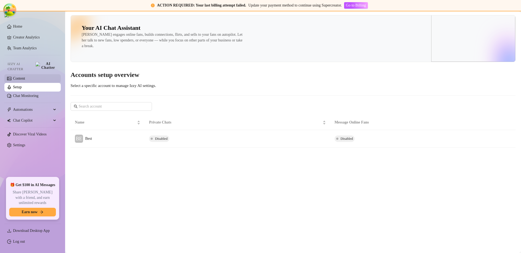
click at [25, 77] on link "Content" at bounding box center [19, 79] width 12 height 4
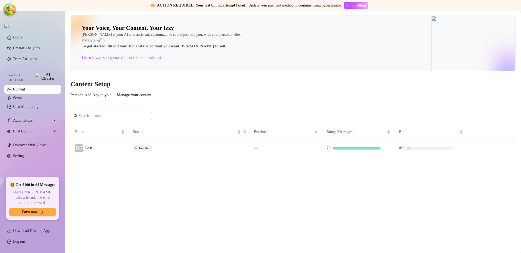
click at [204, 151] on div "Inactive" at bounding box center [189, 148] width 112 height 7
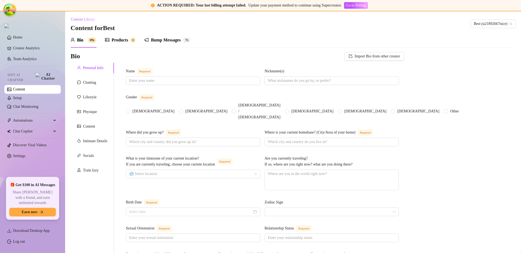
click at [169, 39] on div "Bump Messages" at bounding box center [166, 40] width 30 height 7
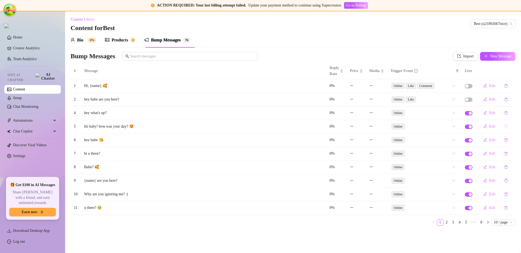
click at [505, 127] on icon "delete" at bounding box center [506, 127] width 4 height 4
click at [511, 112] on span "Yes" at bounding box center [508, 112] width 5 height 4
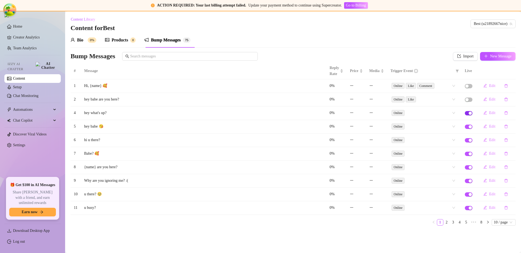
click at [469, 113] on div "button" at bounding box center [470, 113] width 3 height 3
click at [22, 85] on link "Setup" at bounding box center [17, 87] width 9 height 4
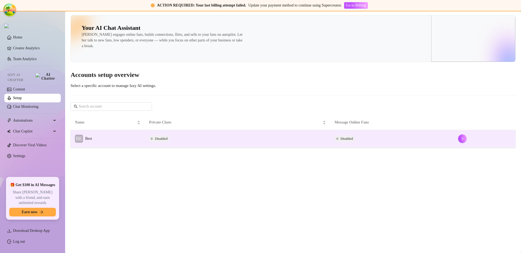
click at [106, 141] on td "BE Best" at bounding box center [108, 139] width 74 height 18
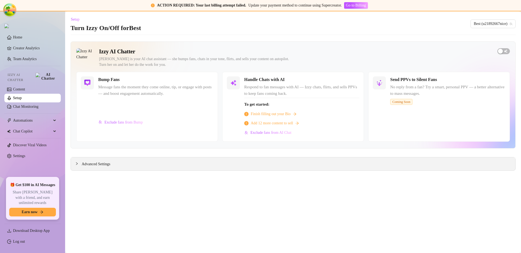
click at [77, 163] on icon "collapsed" at bounding box center [76, 163] width 3 height 3
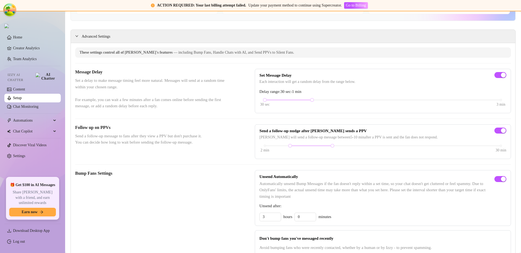
scroll to position [291, 0]
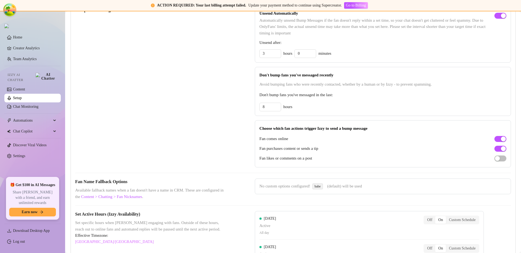
click at [287, 148] on span "Fan purchases content or sends a tip" at bounding box center [288, 149] width 59 height 7
copy div "Fan purchases content or sends a tip"
click at [279, 156] on span "Fan likes or comments on a post" at bounding box center [285, 158] width 53 height 7
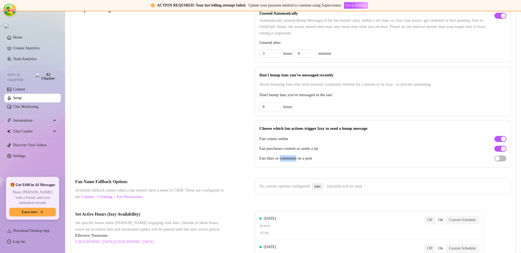
click at [279, 156] on span "Fan likes or comments on a post" at bounding box center [285, 158] width 53 height 7
copy div "Fan likes or comments on a post"
